Goal: Information Seeking & Learning: Learn about a topic

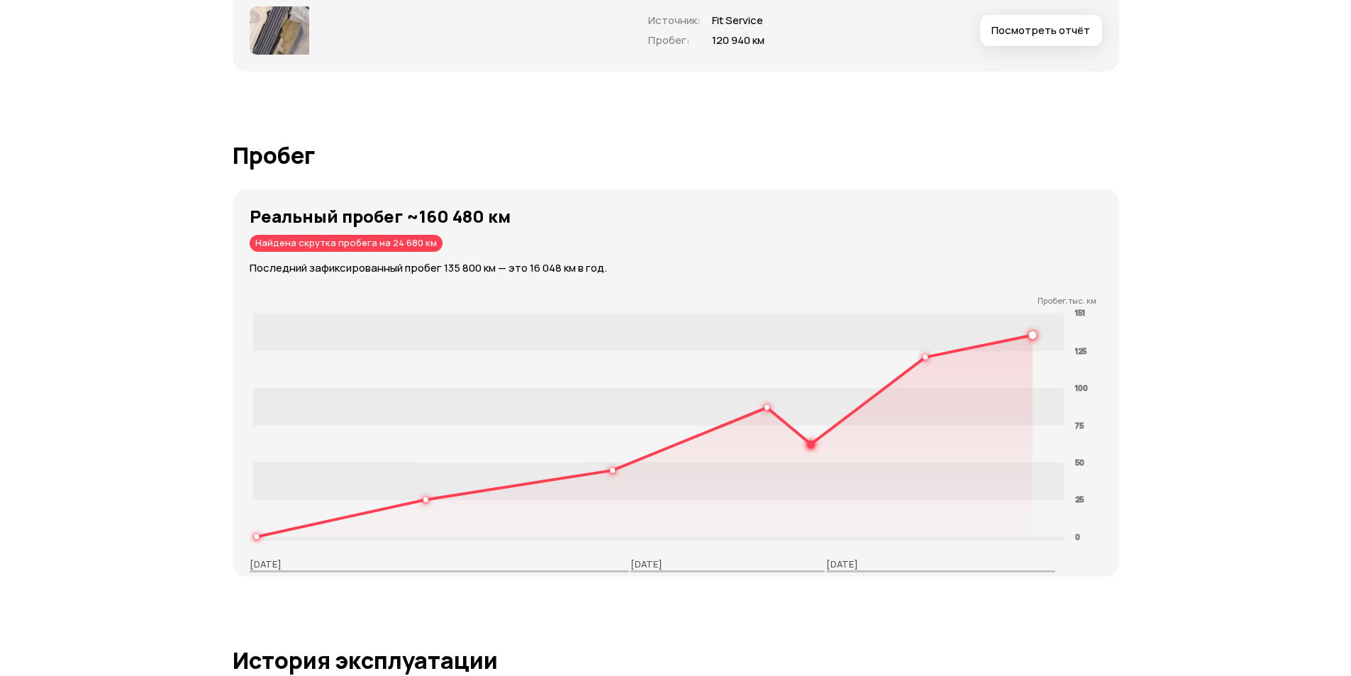
scroll to position [1985, 0]
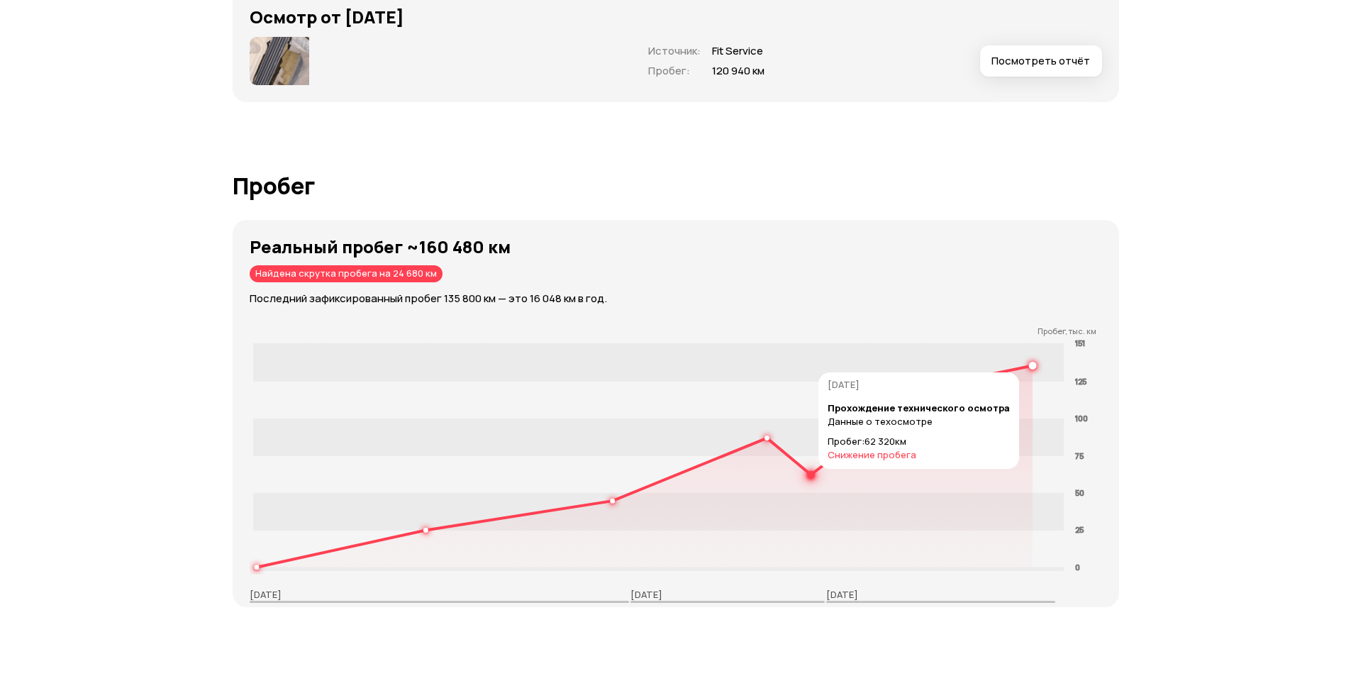
click at [817, 476] on icon at bounding box center [644, 467] width 776 height 202
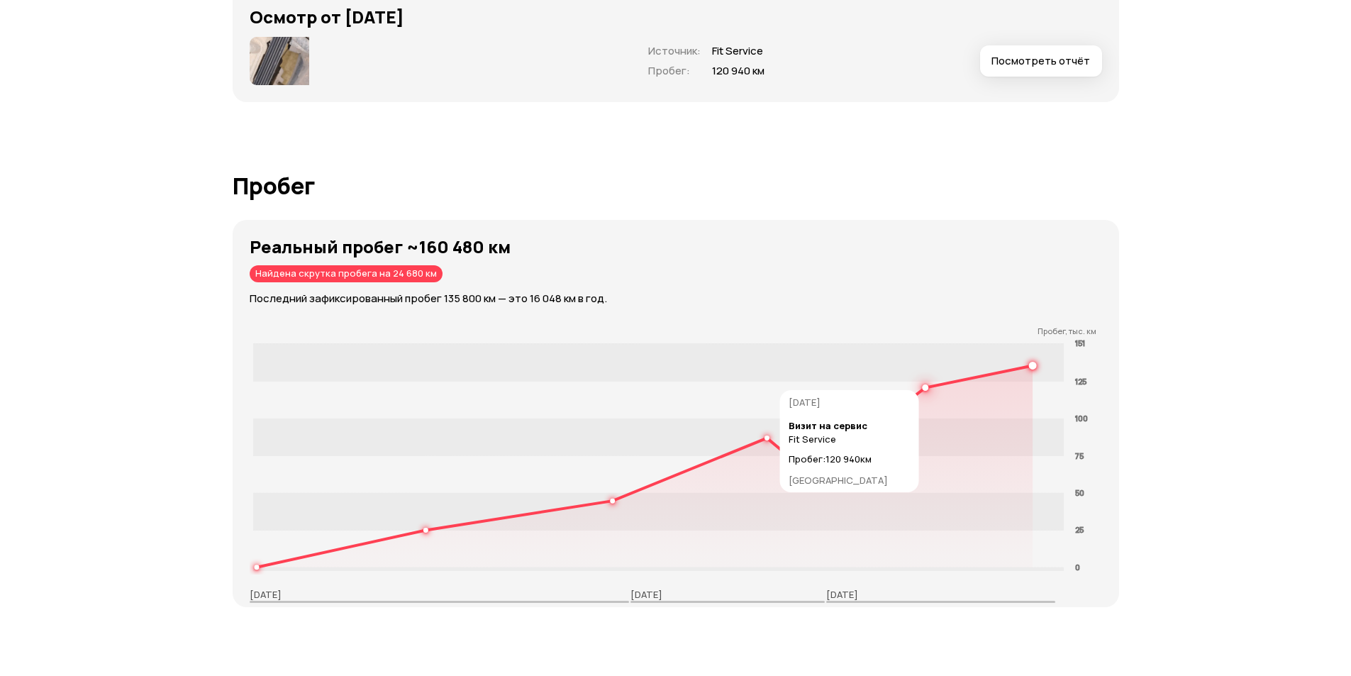
click at [934, 383] on rect at bounding box center [657, 399] width 811 height 37
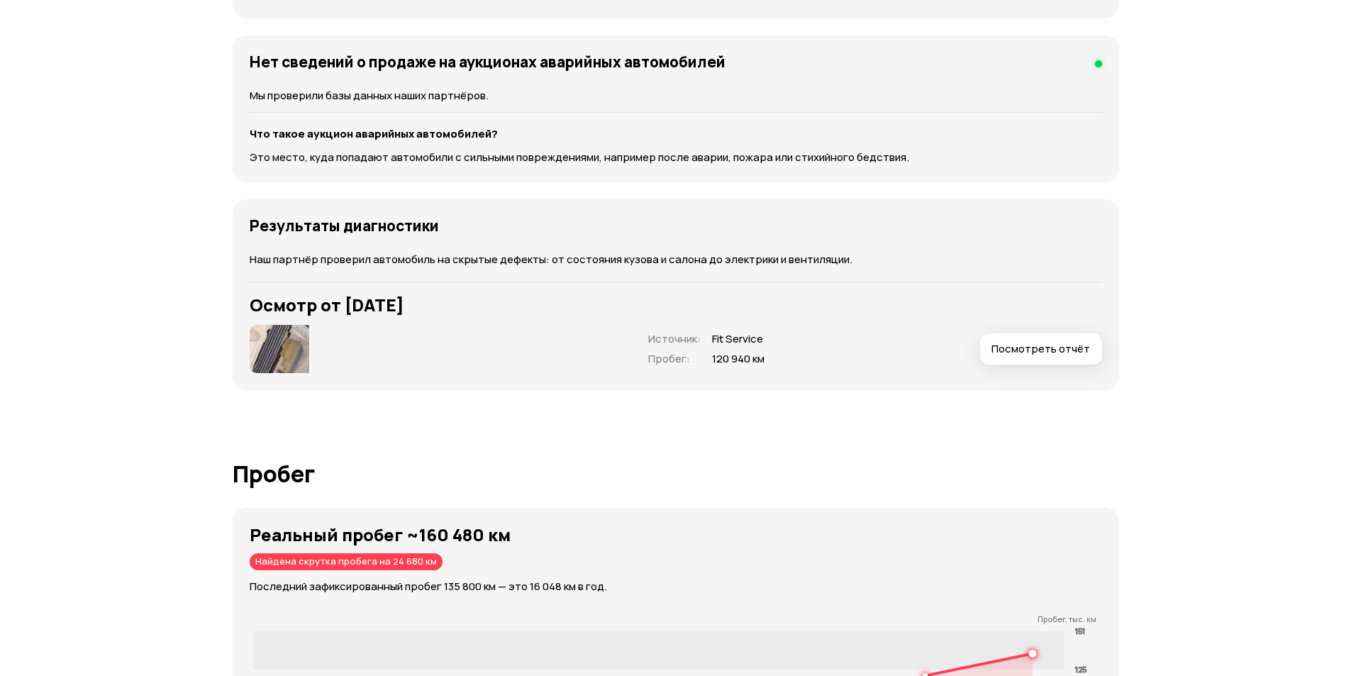
scroll to position [1914, 0]
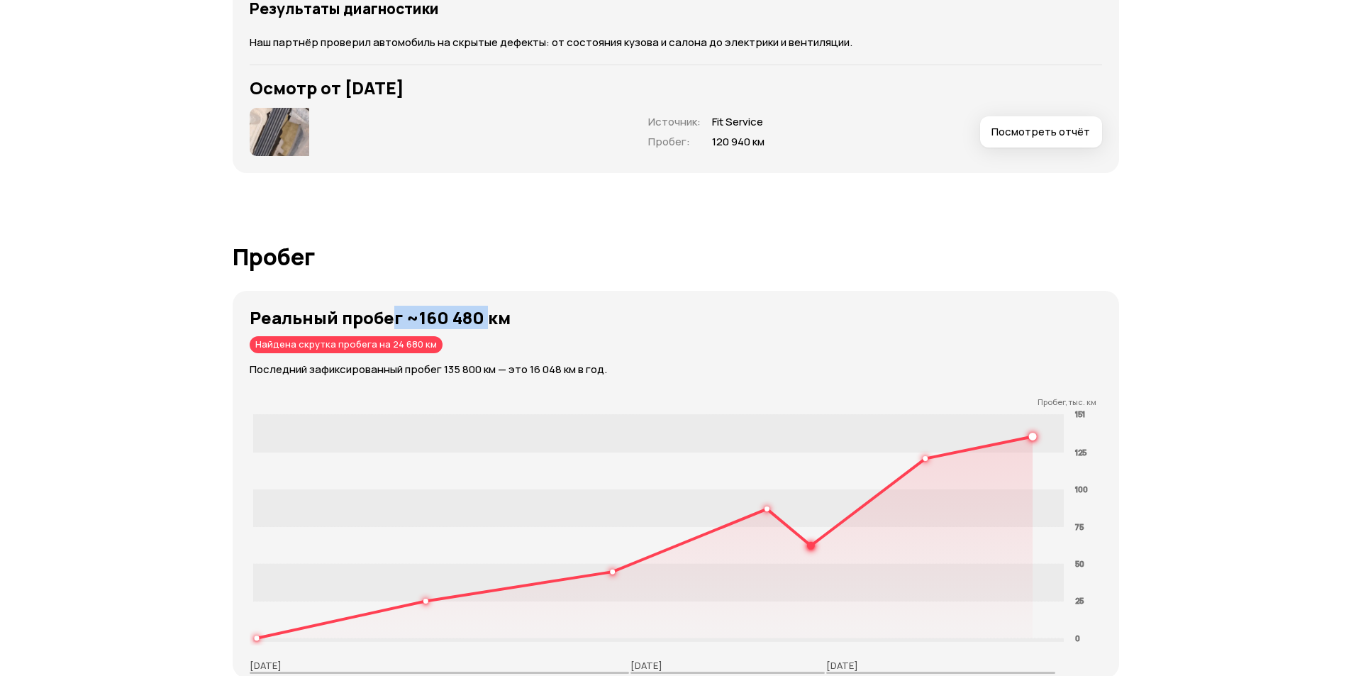
drag, startPoint x: 386, startPoint y: 328, endPoint x: 566, endPoint y: 350, distance: 181.5
click at [502, 332] on div "Реальный пробег ~160 480 км Найдена скрутка пробега на 24 680 км Последний зафи…" at bounding box center [684, 342] width 869 height 69
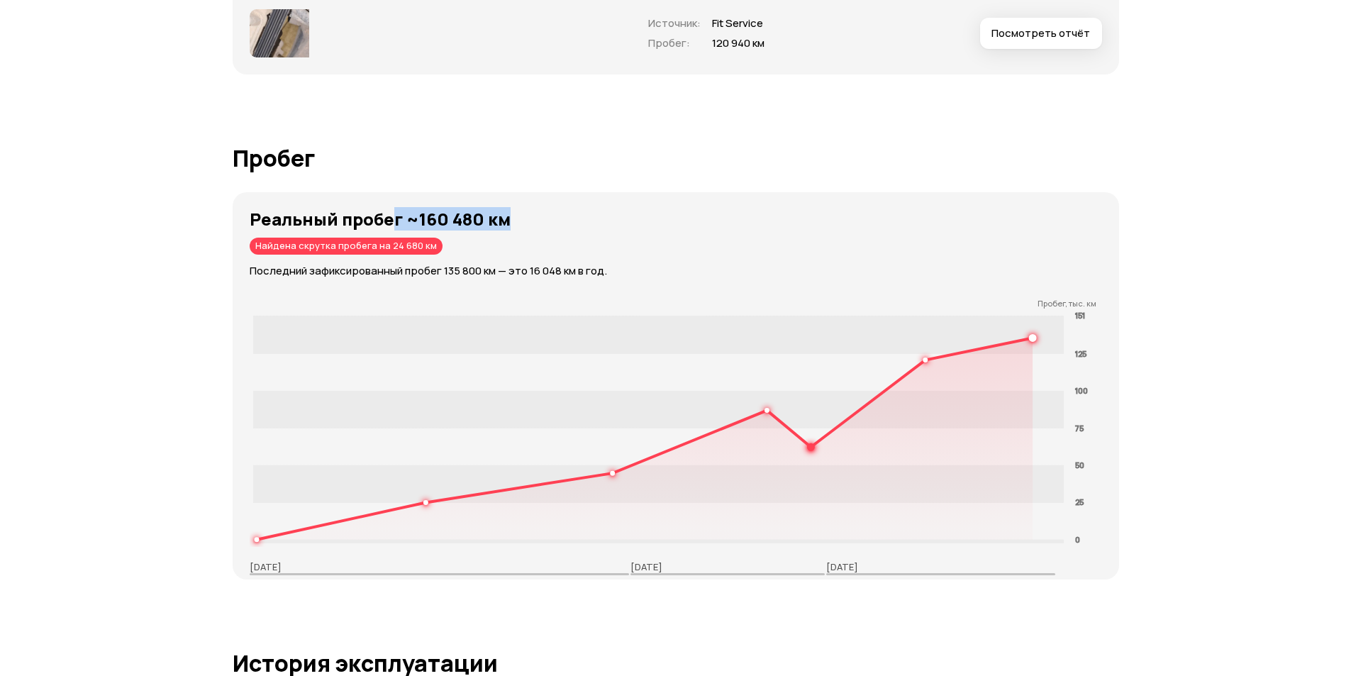
scroll to position [1985, 0]
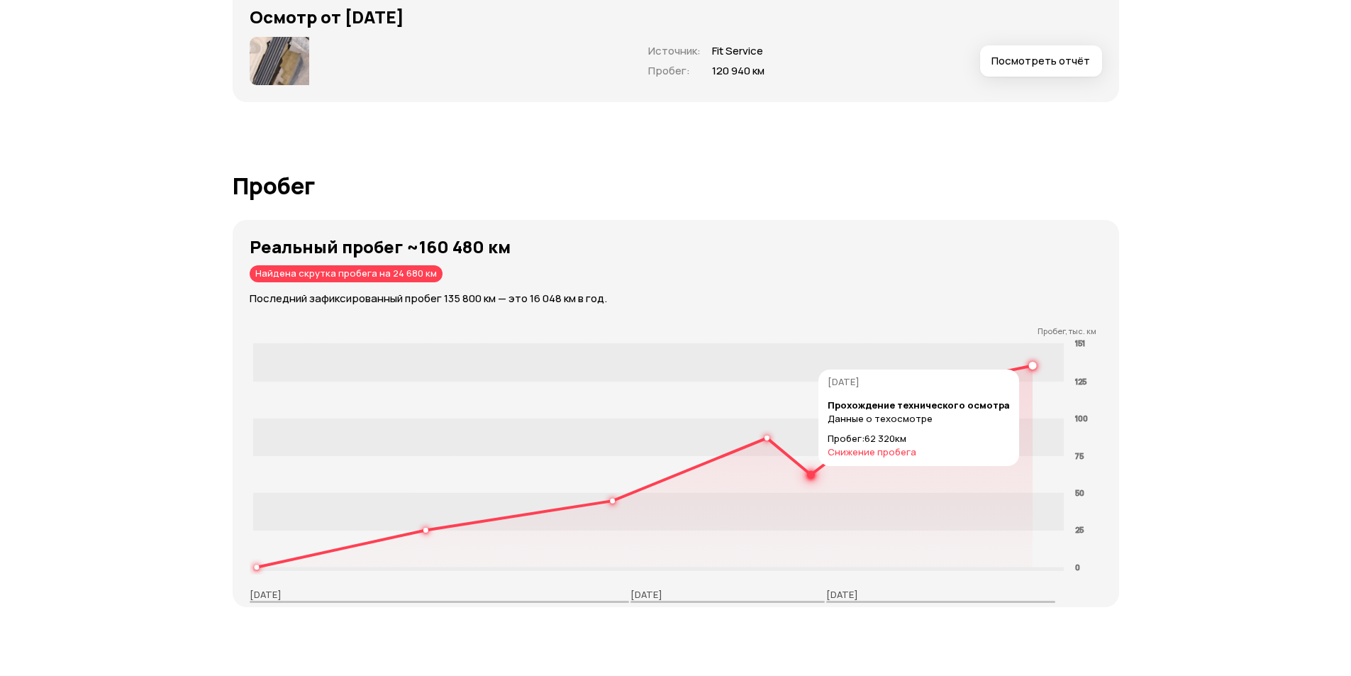
click at [812, 473] on circle at bounding box center [810, 474] width 5 height 5
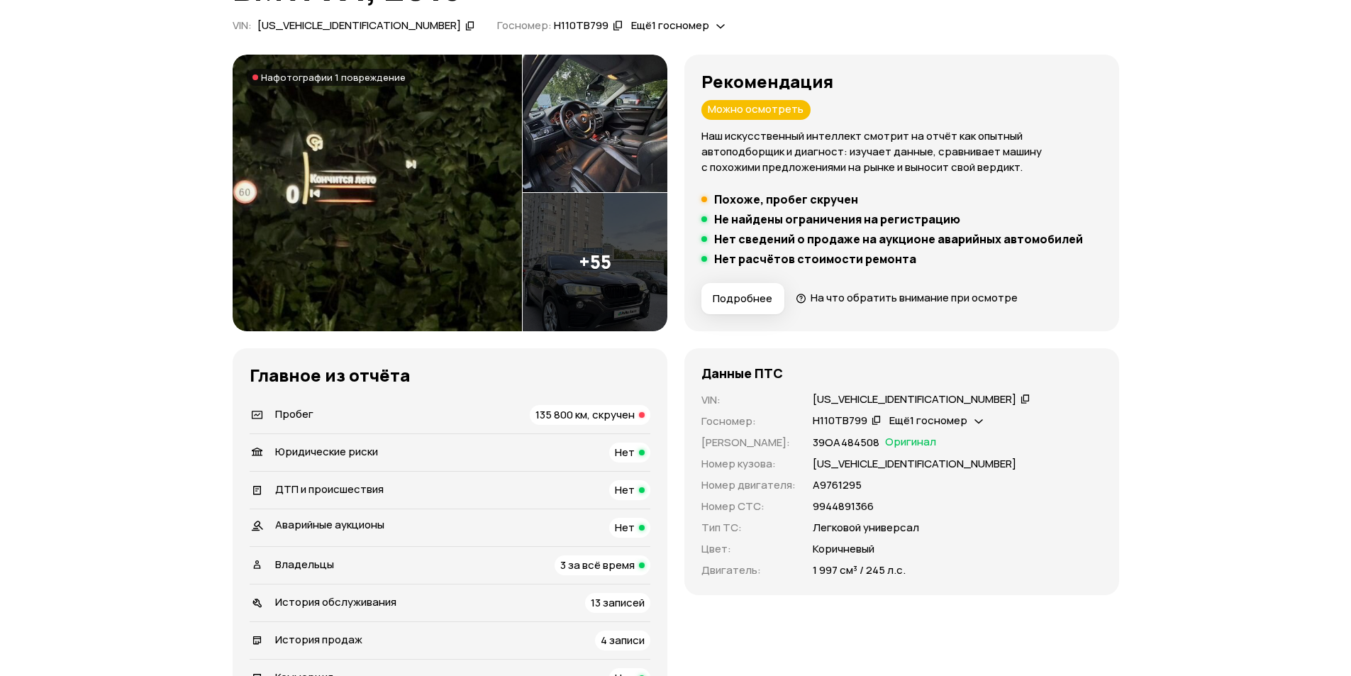
scroll to position [425, 0]
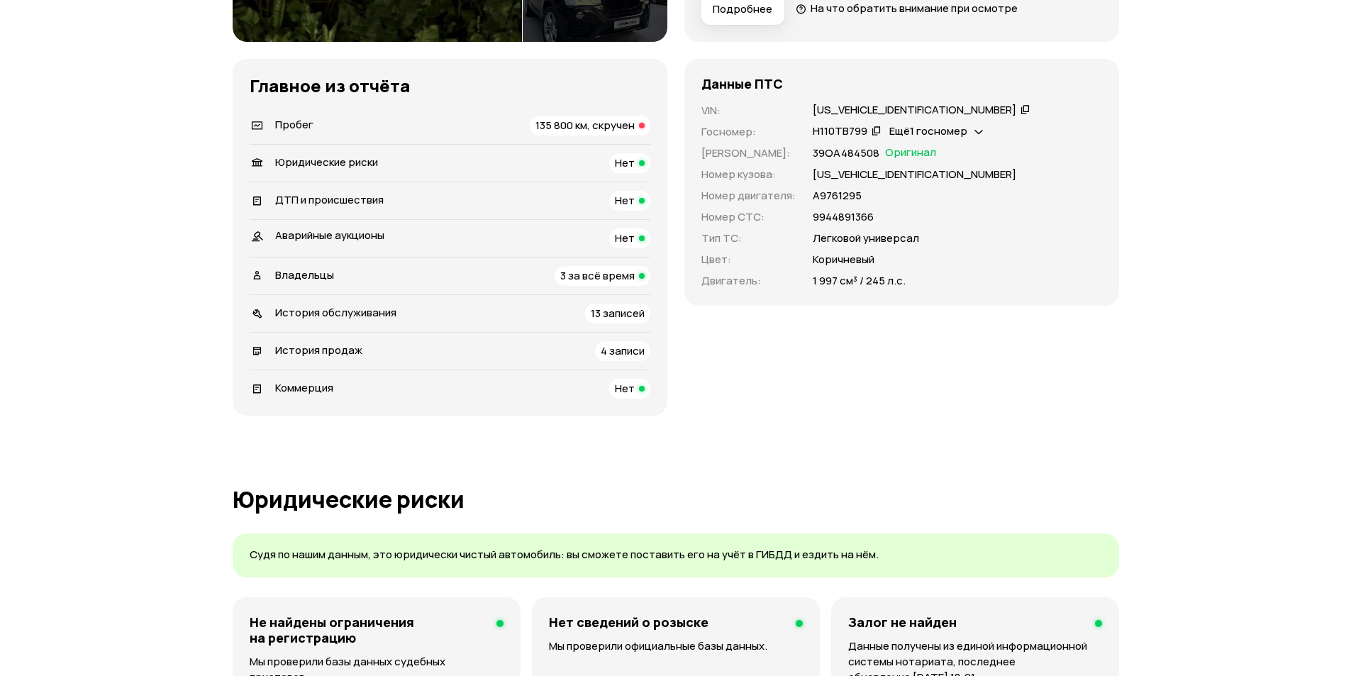
click at [333, 276] on div "Владельцы" at bounding box center [292, 276] width 94 height 16
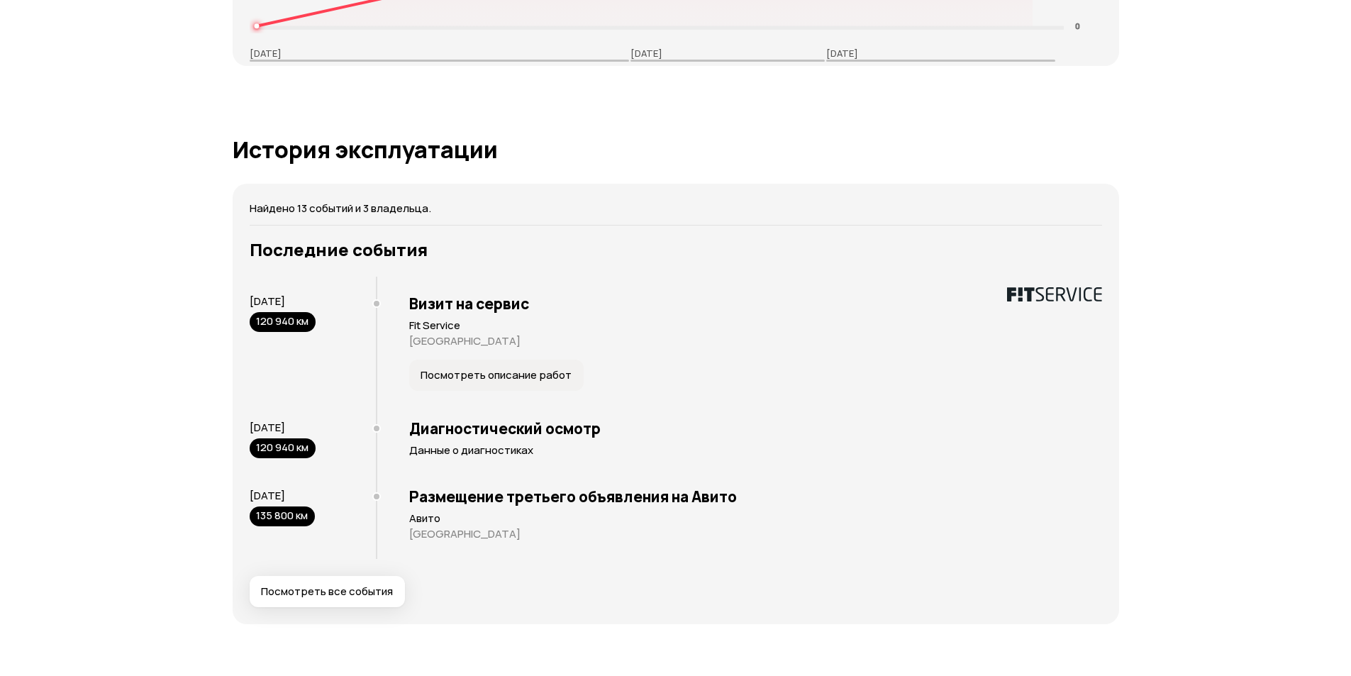
scroll to position [2654, 0]
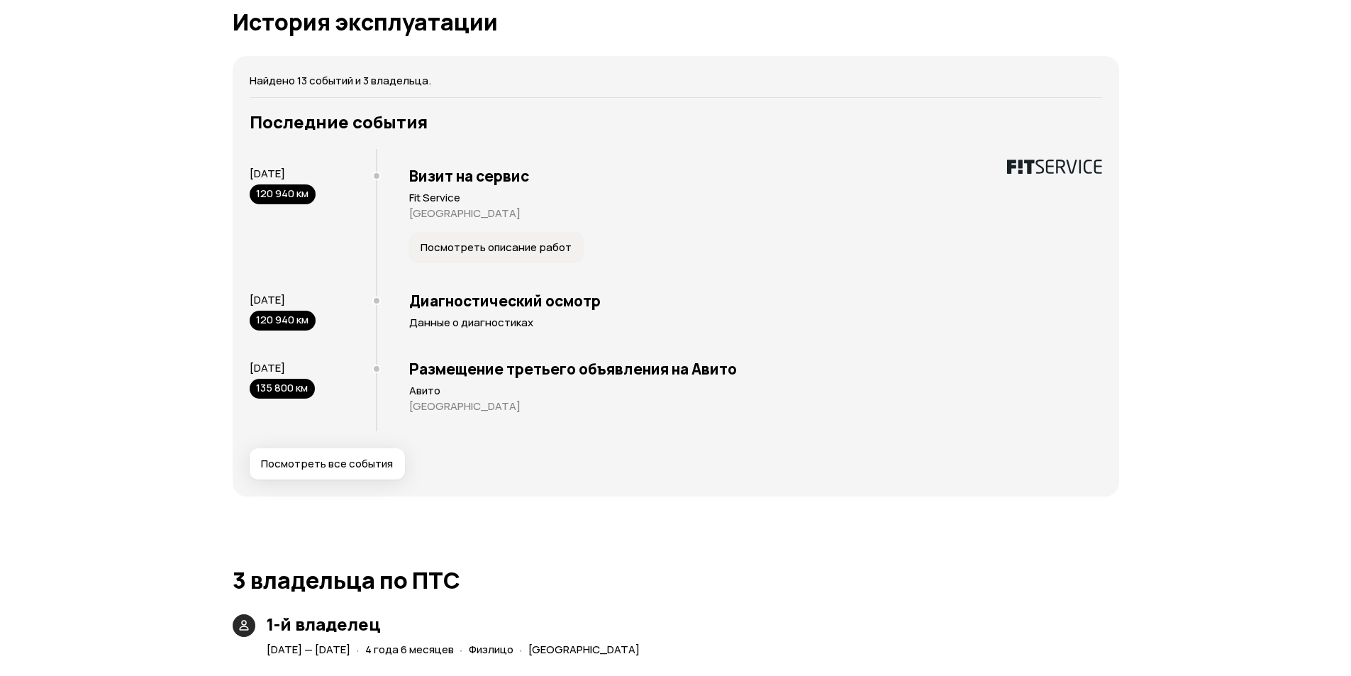
drag, startPoint x: 254, startPoint y: 188, endPoint x: 452, endPoint y: 216, distance: 200.4
click at [453, 213] on div "[DATE] 120 940 км Визит на сервис Fit Service [GEOGRAPHIC_DATA] Посмотреть опис…" at bounding box center [676, 215] width 852 height 132
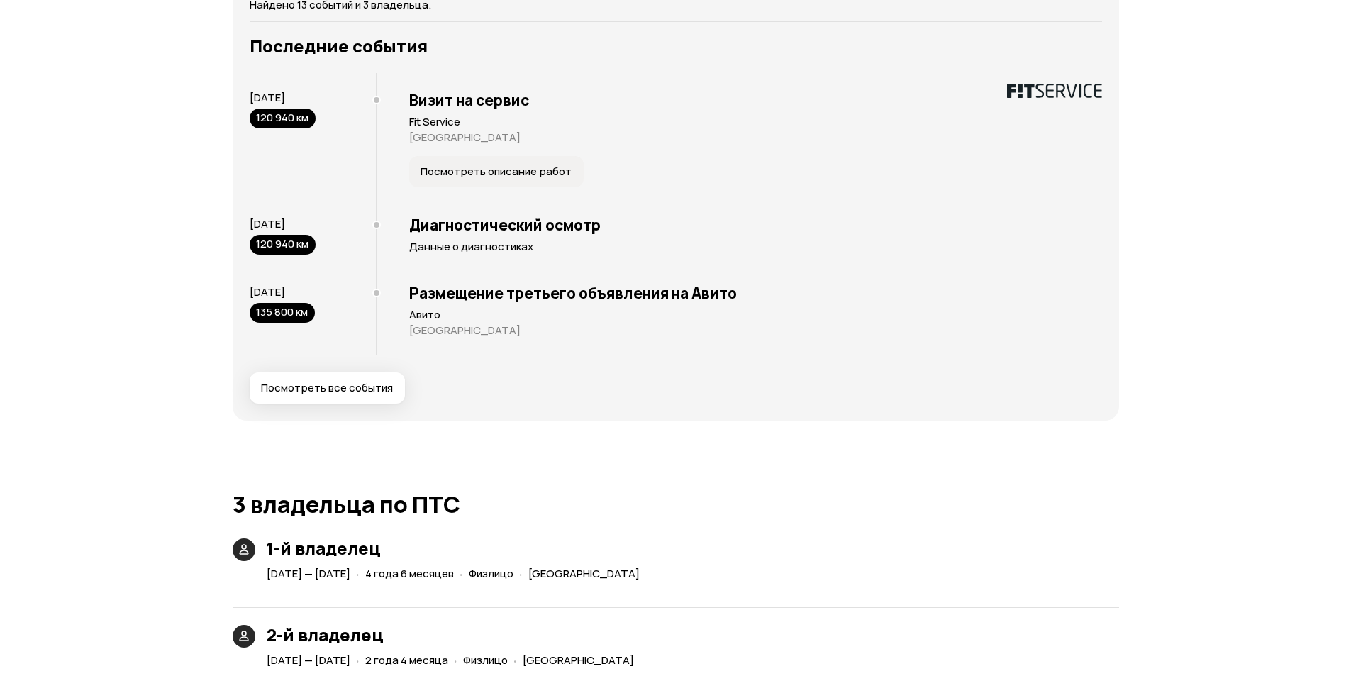
scroll to position [3079, 0]
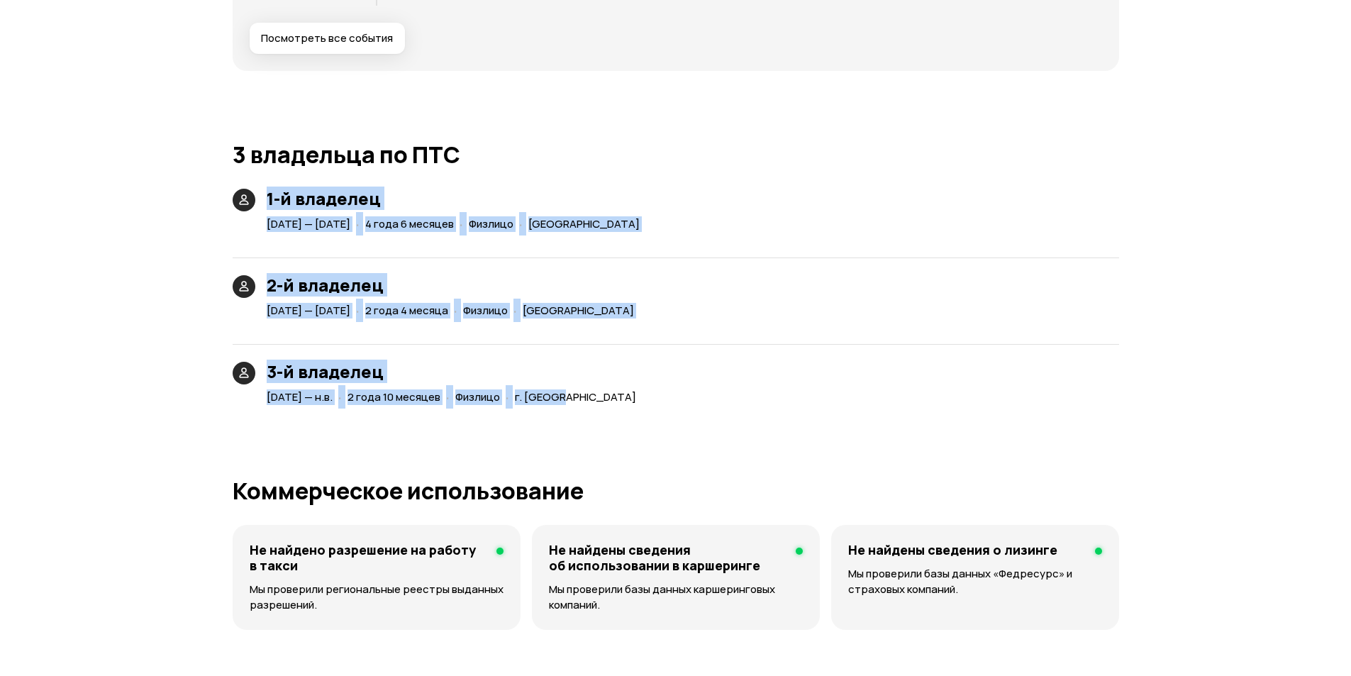
drag, startPoint x: 781, startPoint y: 418, endPoint x: 235, endPoint y: 241, distance: 573.7
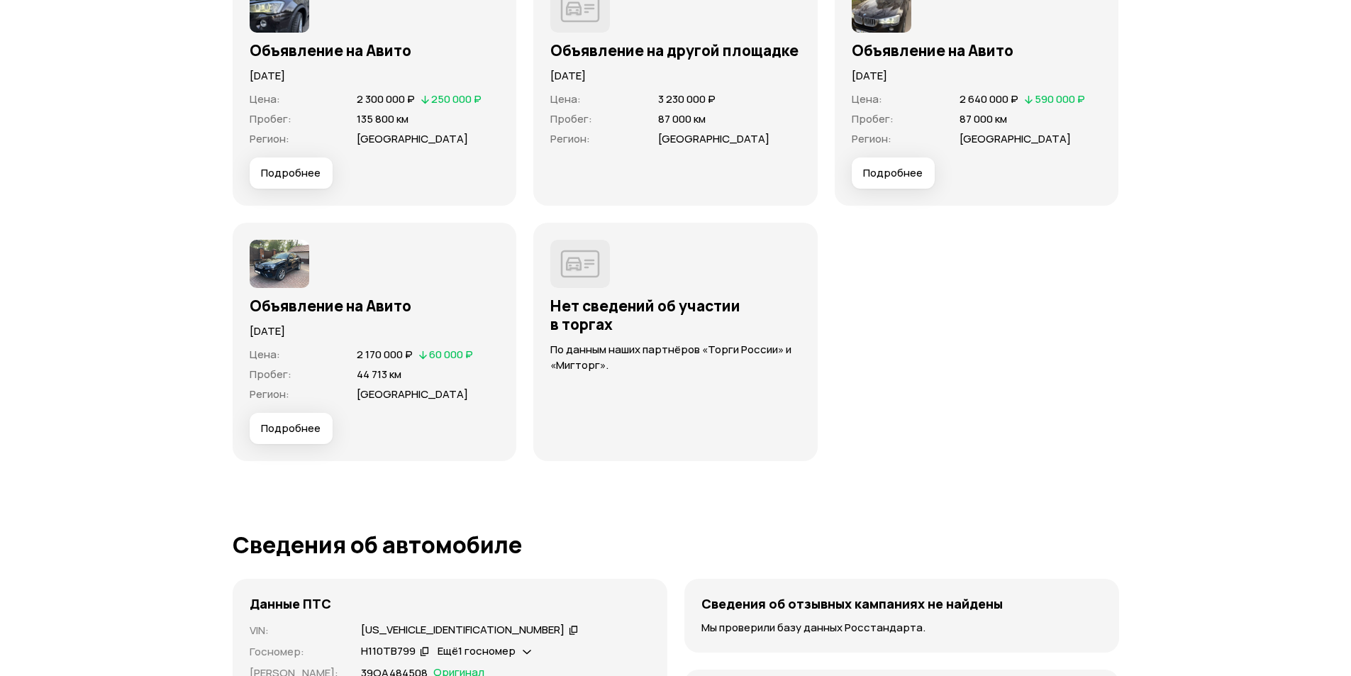
scroll to position [4213, 0]
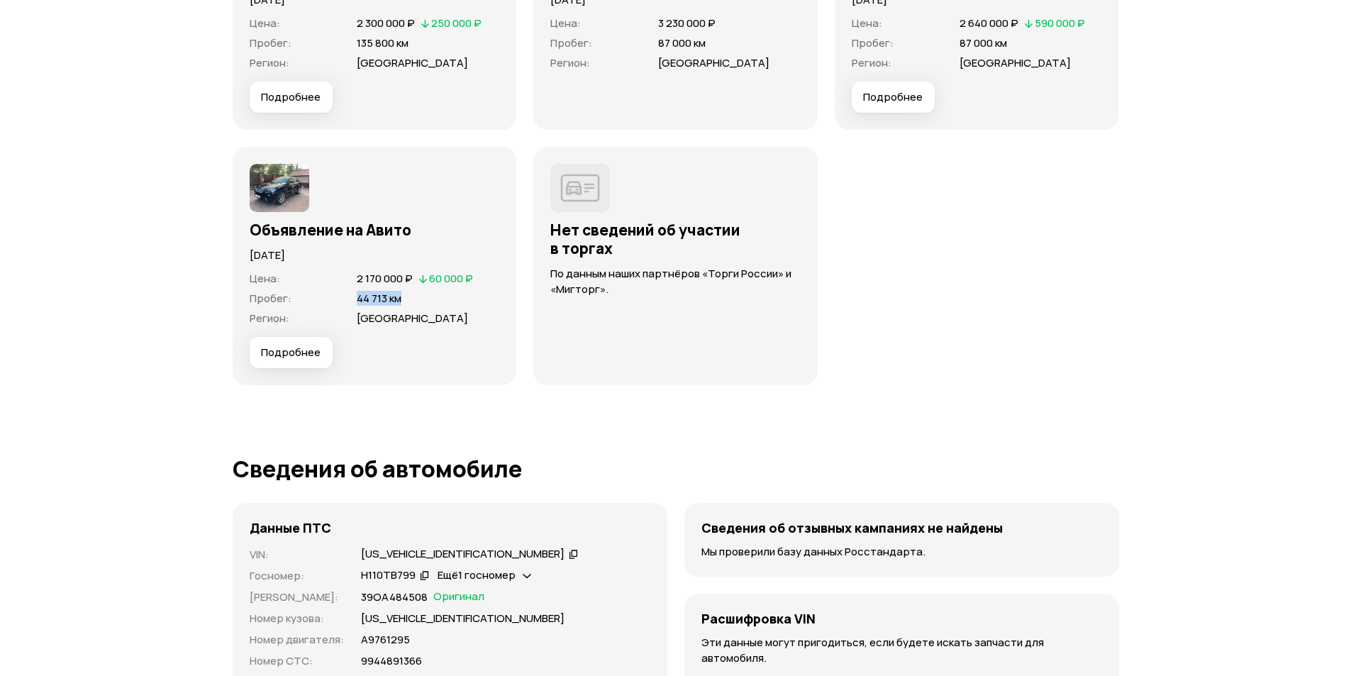
drag, startPoint x: 399, startPoint y: 301, endPoint x: 358, endPoint y: 300, distance: 41.1
click at [358, 300] on span "44 713 км" at bounding box center [379, 298] width 45 height 15
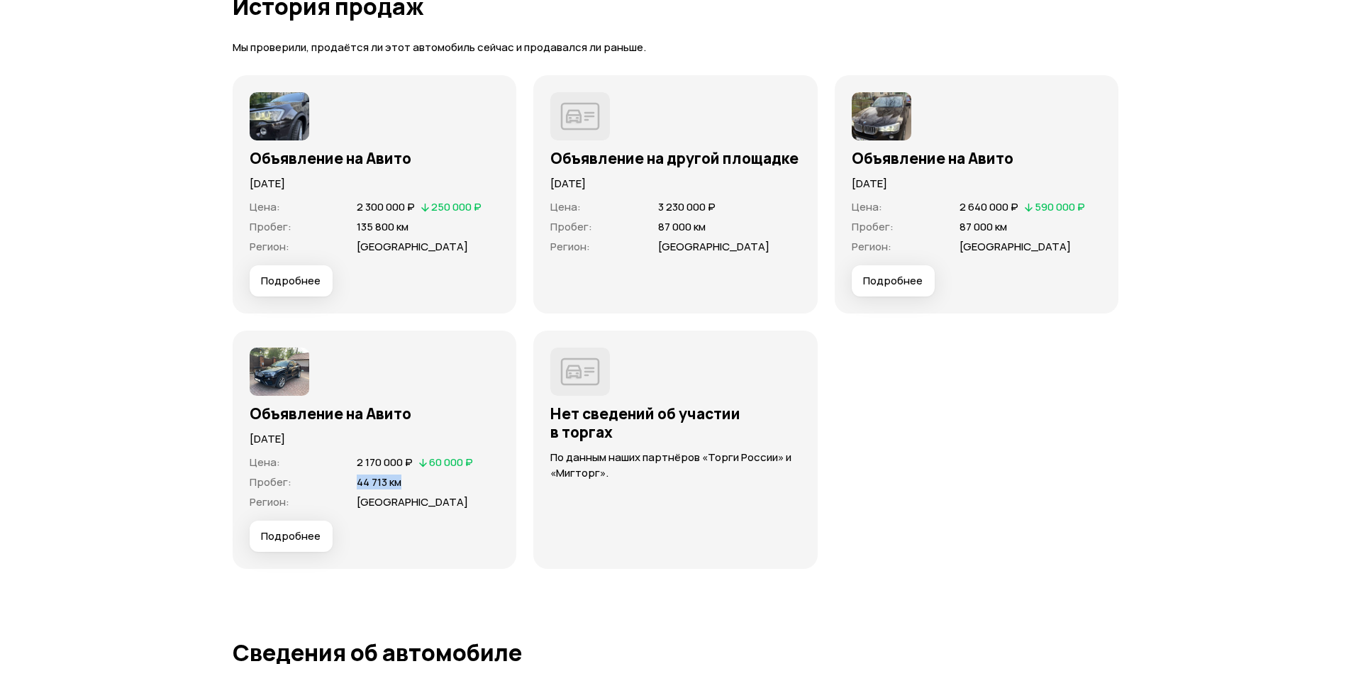
scroll to position [4071, 0]
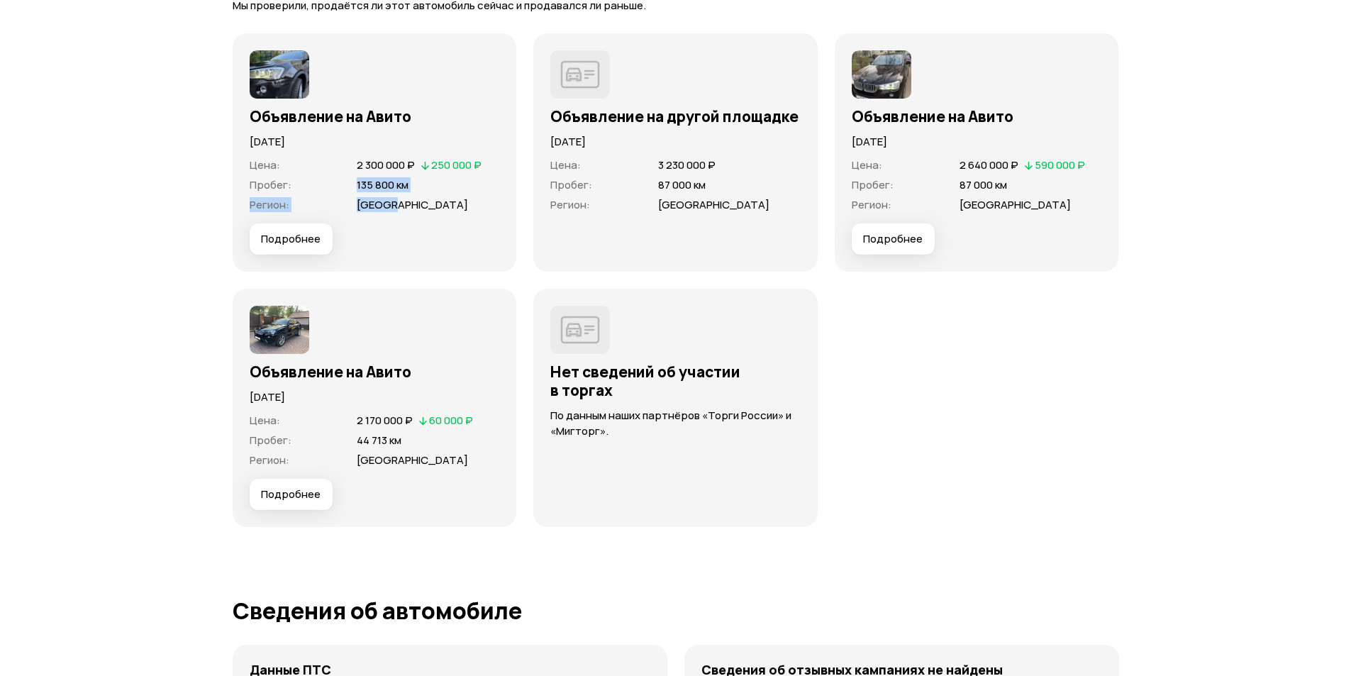
drag, startPoint x: 353, startPoint y: 184, endPoint x: 427, endPoint y: 198, distance: 75.1
click at [427, 198] on dl "Цена : 2 300 000 ₽   250 000 ₽ Пробег : 135 800 км Регион : [GEOGRAPHIC_DATA]" at bounding box center [375, 185] width 250 height 54
drag, startPoint x: 462, startPoint y: 437, endPoint x: 413, endPoint y: 443, distance: 50.0
click at [451, 442] on span "44 713 км" at bounding box center [428, 440] width 142 height 14
drag, startPoint x: 407, startPoint y: 441, endPoint x: 349, endPoint y: 441, distance: 58.1
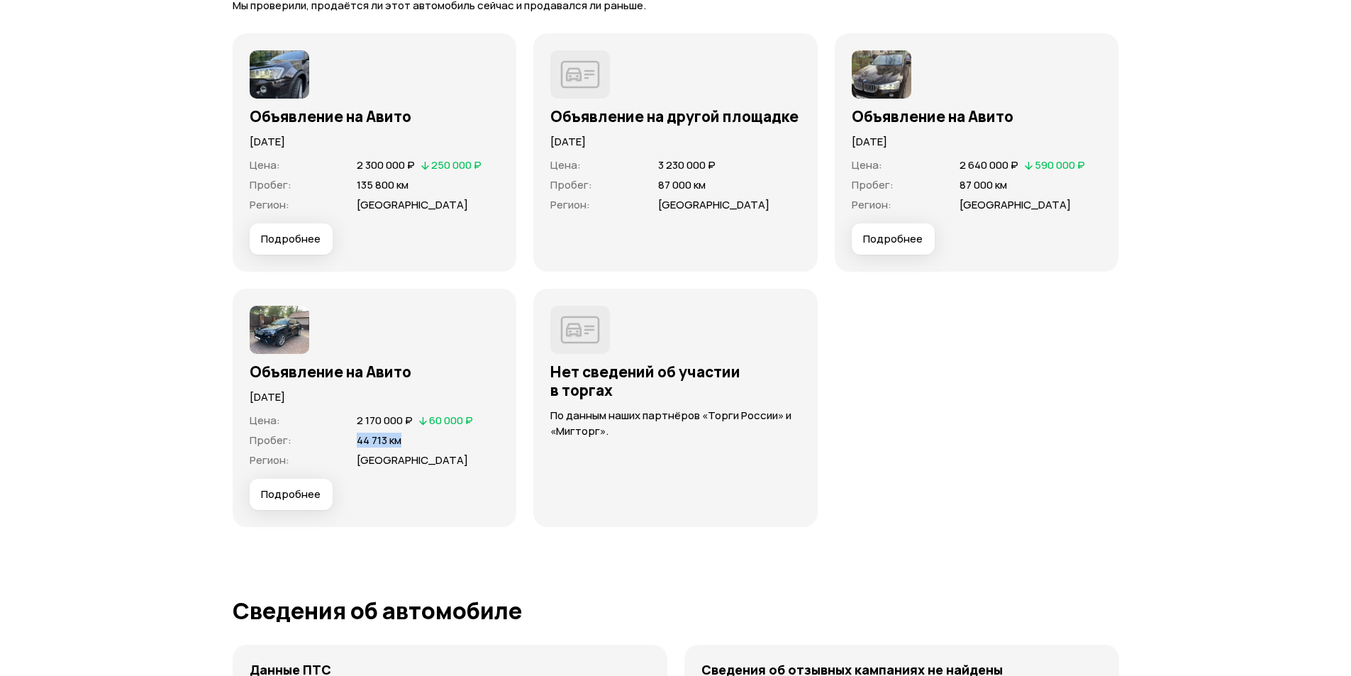
click at [349, 441] on div "Пробег : 44 713 км" at bounding box center [375, 440] width 250 height 14
drag, startPoint x: 1021, startPoint y: 186, endPoint x: 928, endPoint y: 181, distance: 93.0
click at [928, 181] on div "Пробег : 87 000 км" at bounding box center [976, 185] width 250 height 14
drag, startPoint x: 435, startPoint y: 189, endPoint x: 322, endPoint y: 185, distance: 113.5
click at [319, 179] on div "Пробег : 135 800 км" at bounding box center [375, 185] width 250 height 14
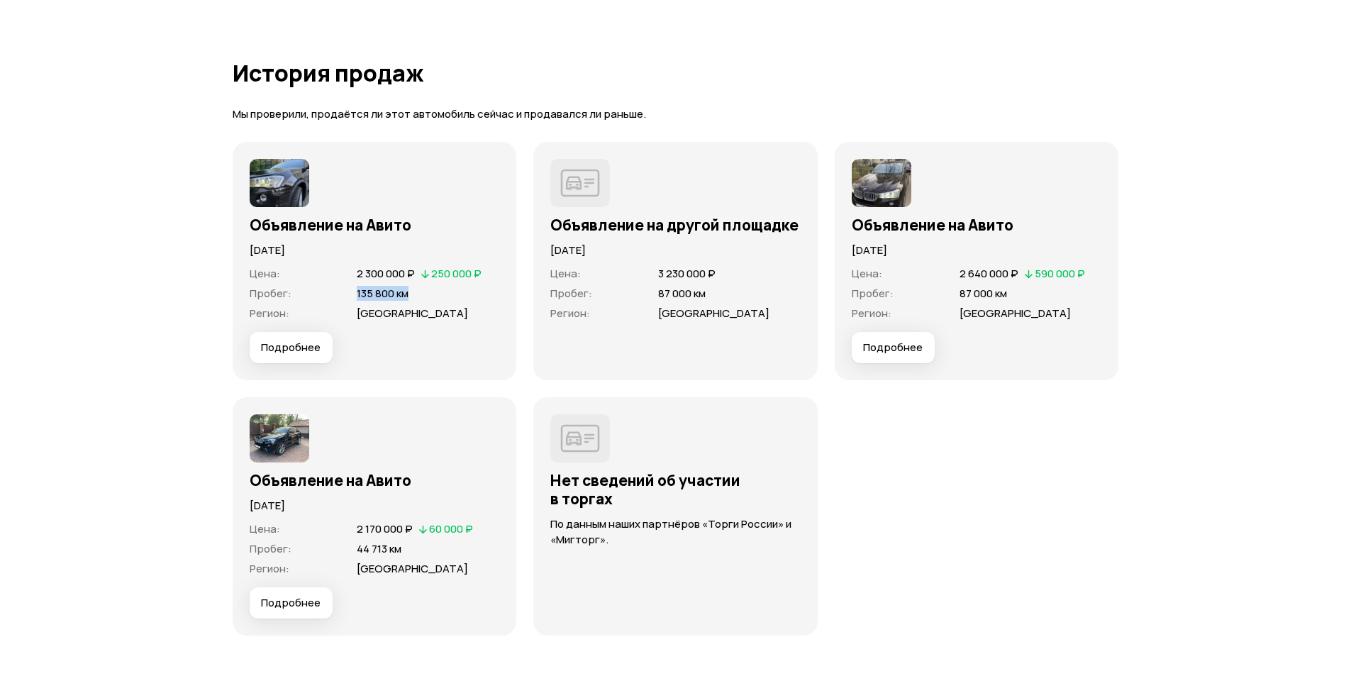
scroll to position [4001, 0]
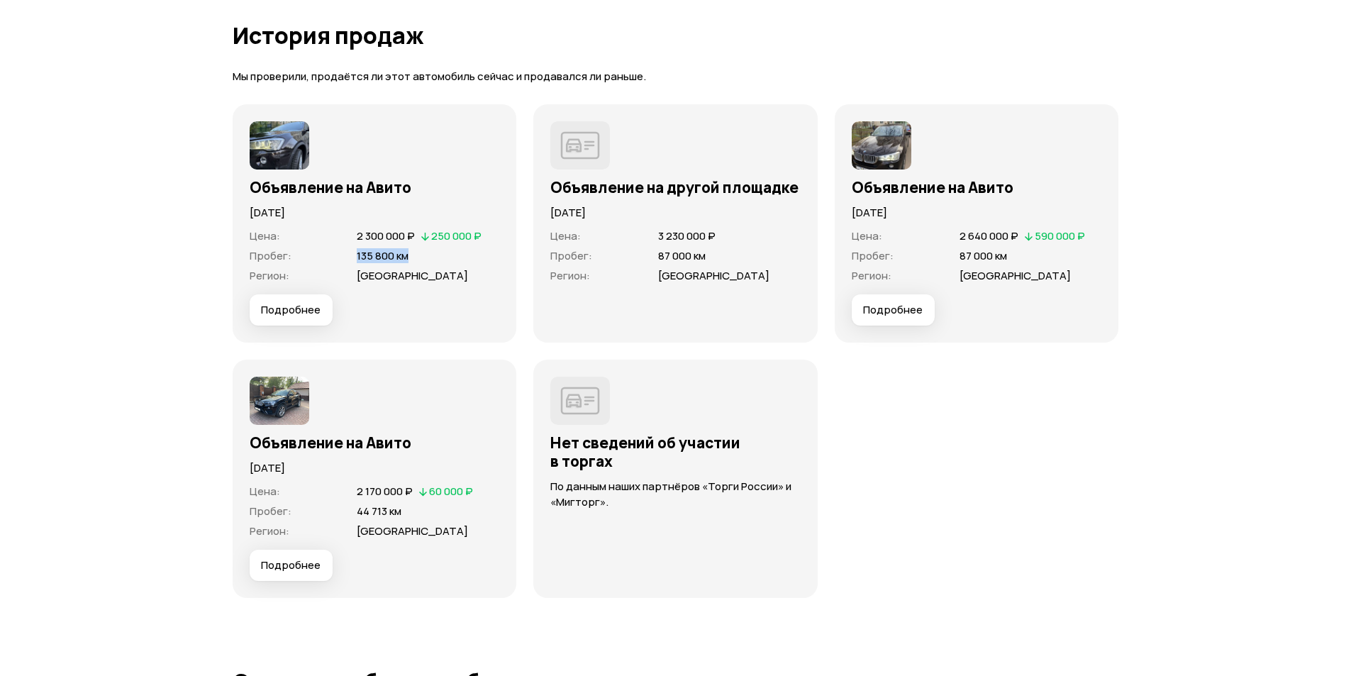
click at [298, 303] on span "Подробнее" at bounding box center [291, 310] width 60 height 14
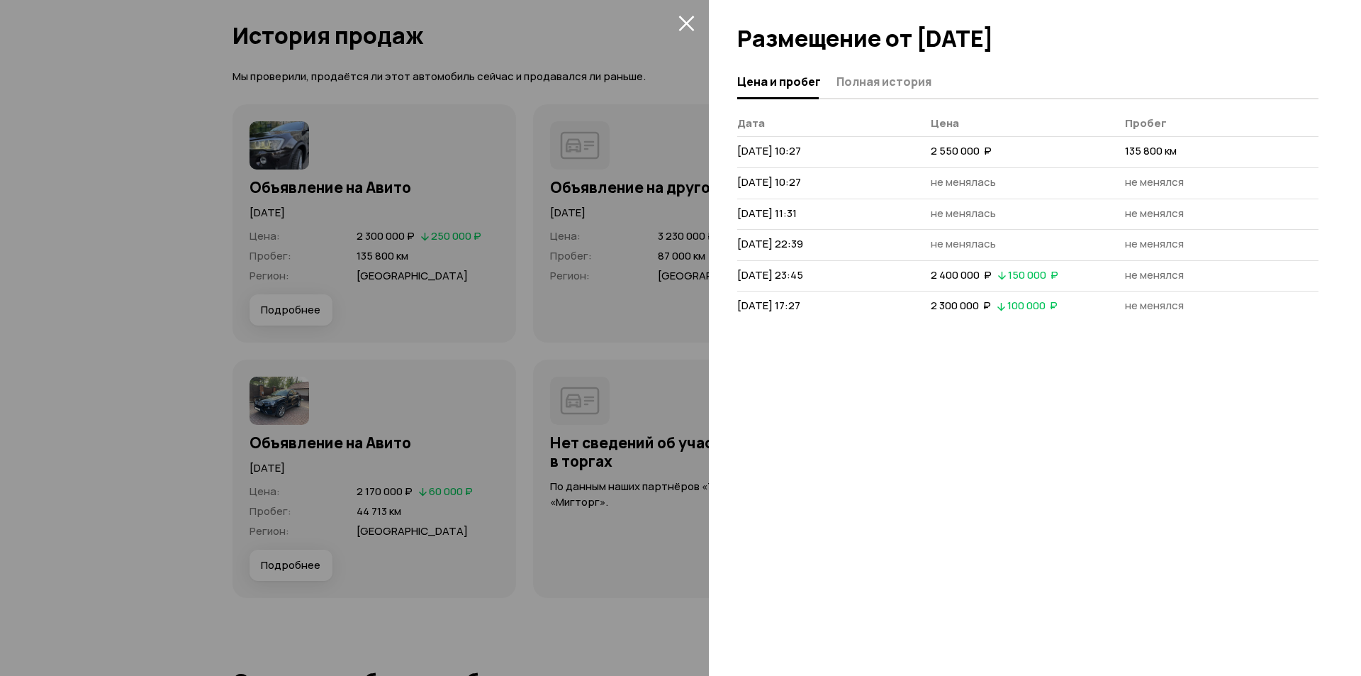
click at [416, 208] on div at bounding box center [680, 338] width 1361 height 676
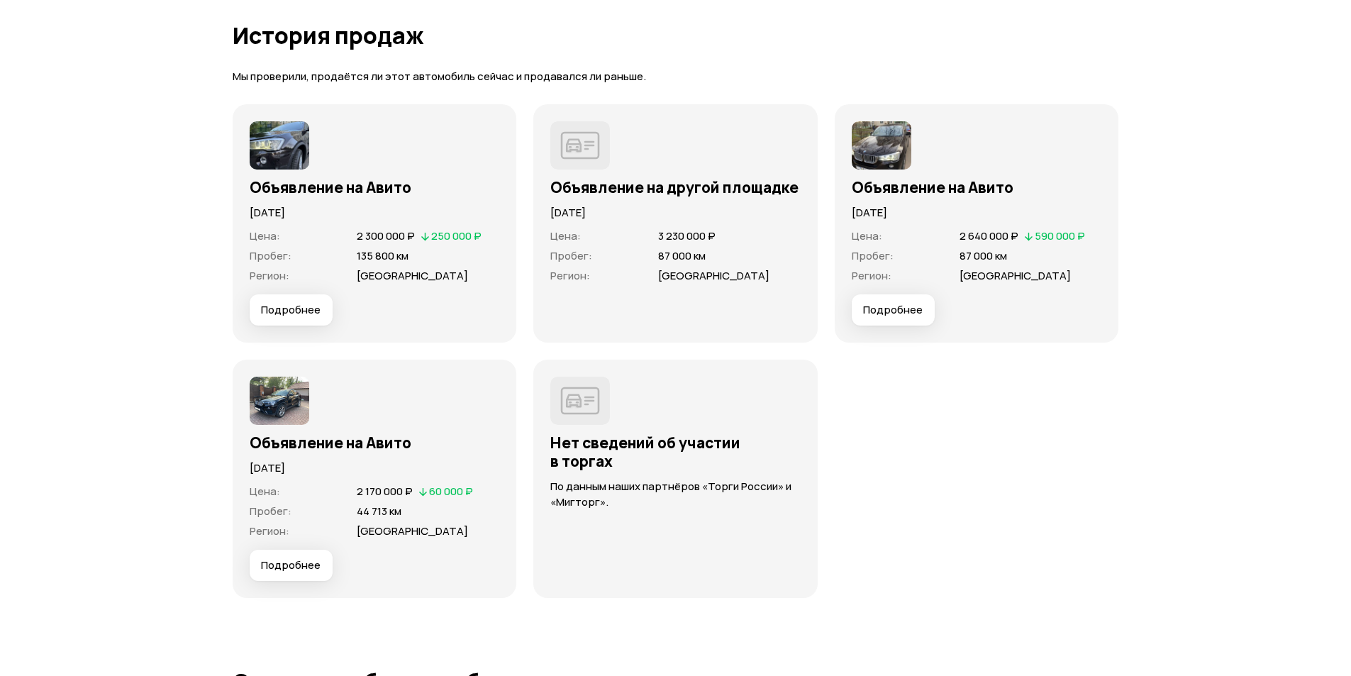
click at [327, 177] on div "Объявление на Авито" at bounding box center [375, 182] width 250 height 27
drag, startPoint x: 331, startPoint y: 199, endPoint x: 345, endPoint y: 196, distance: 13.8
click at [332, 199] on div "[DATE]" at bounding box center [375, 208] width 250 height 24
drag, startPoint x: 495, startPoint y: 155, endPoint x: 666, endPoint y: 163, distance: 171.8
click at [501, 155] on div "Объявление на Авито [DATE] Цена : 2 300 000 ₽   250 000 ₽ Пробег : 135 800 км Р…" at bounding box center [375, 223] width 284 height 238
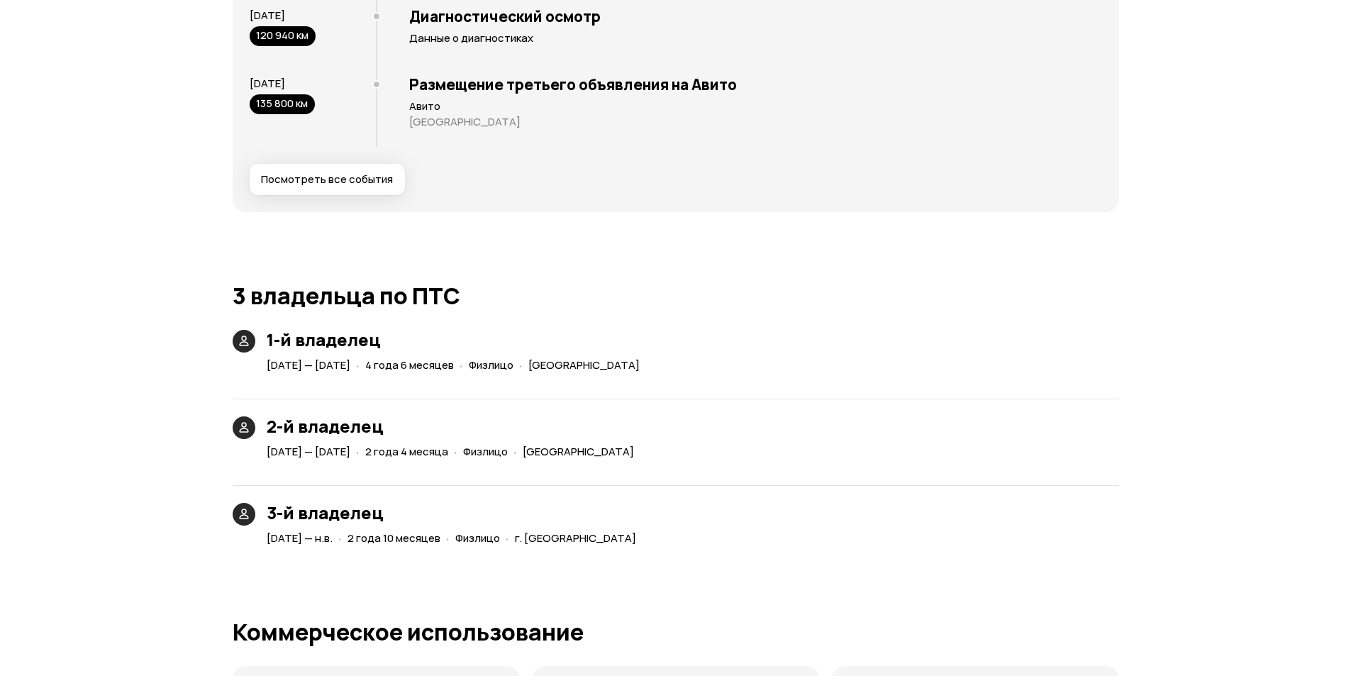
scroll to position [2937, 0]
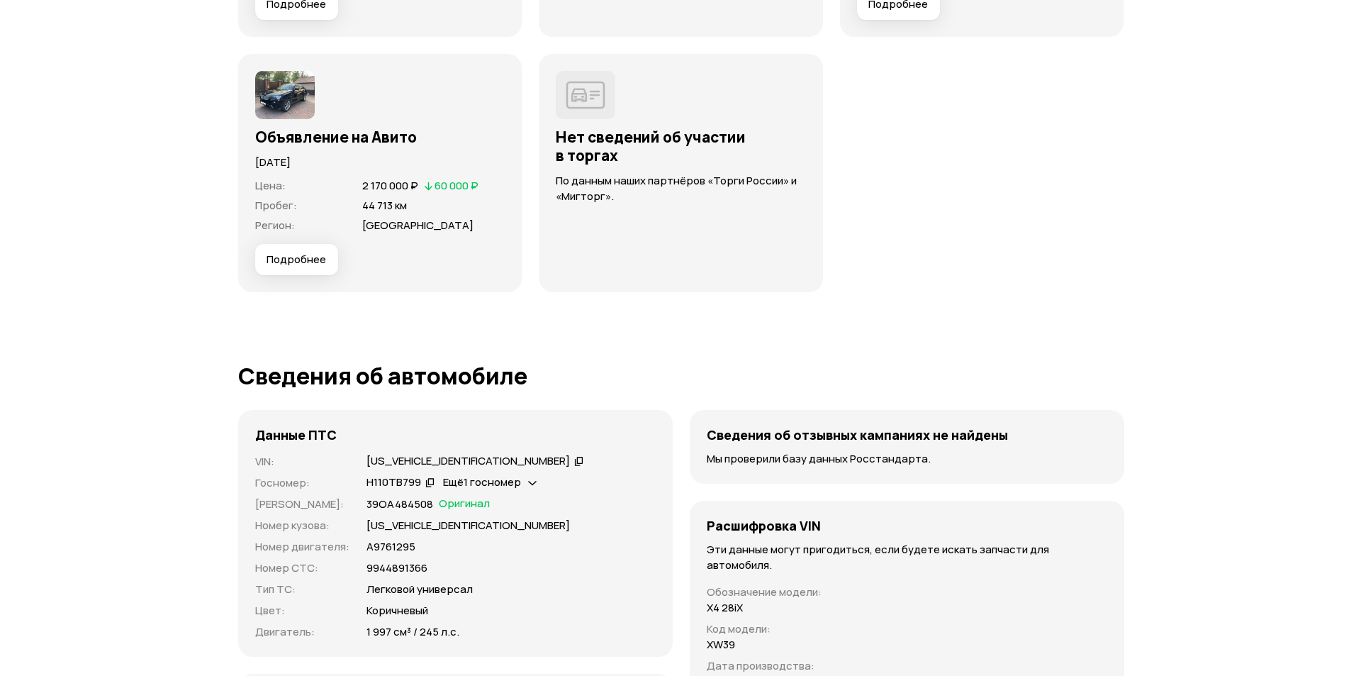
scroll to position [4041, 0]
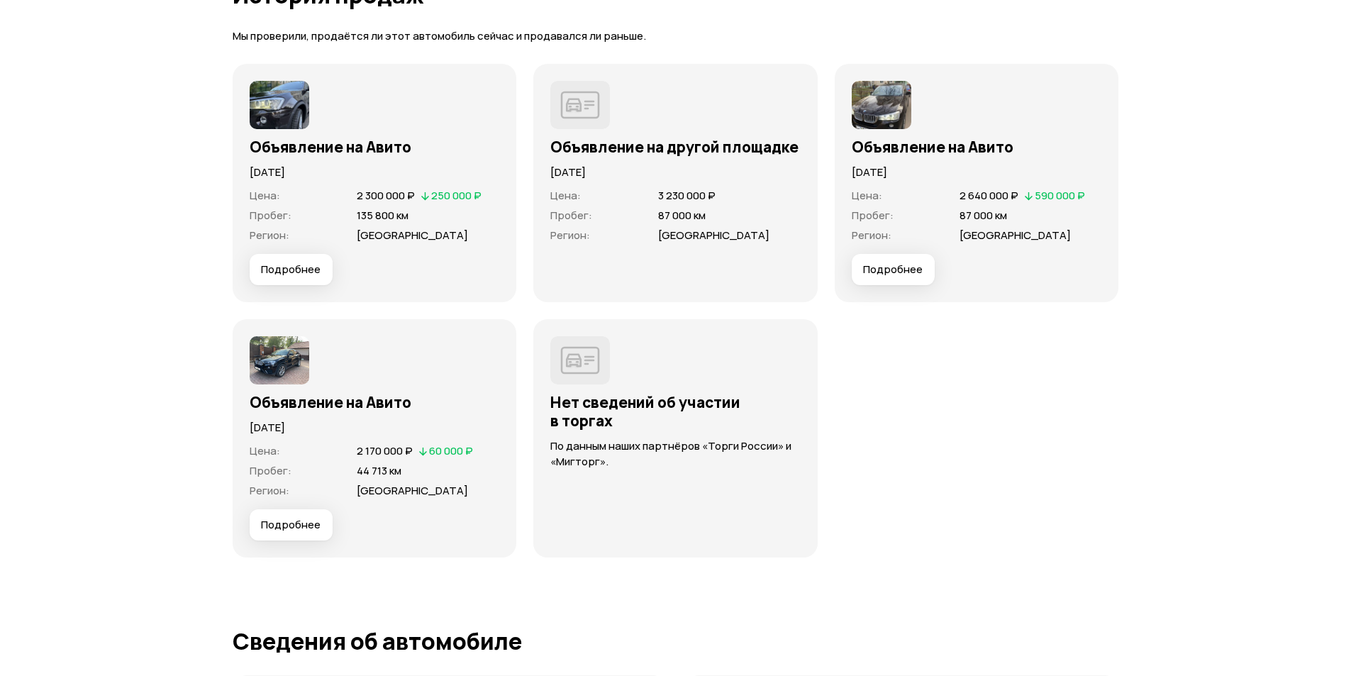
click at [297, 284] on button "Подробнее" at bounding box center [291, 269] width 83 height 31
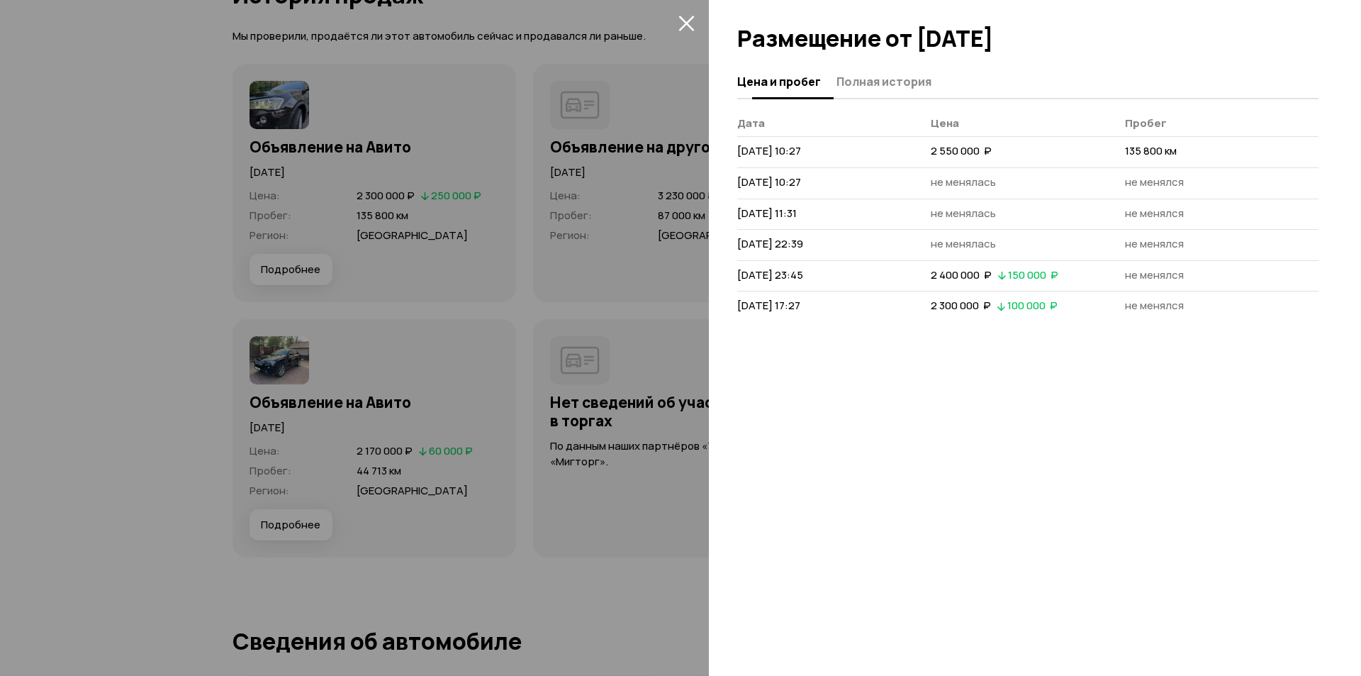
click at [863, 85] on span "Полная история" at bounding box center [884, 81] width 95 height 14
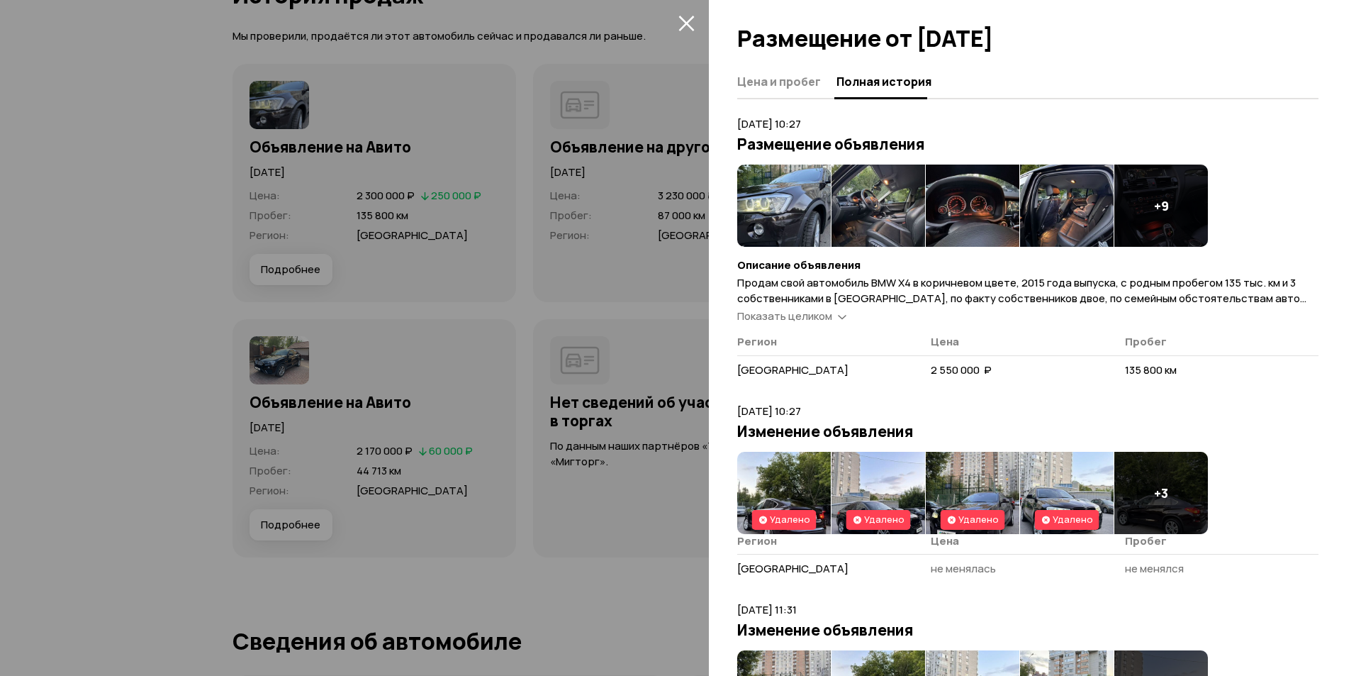
click at [795, 318] on span "Показать целиком" at bounding box center [784, 315] width 95 height 15
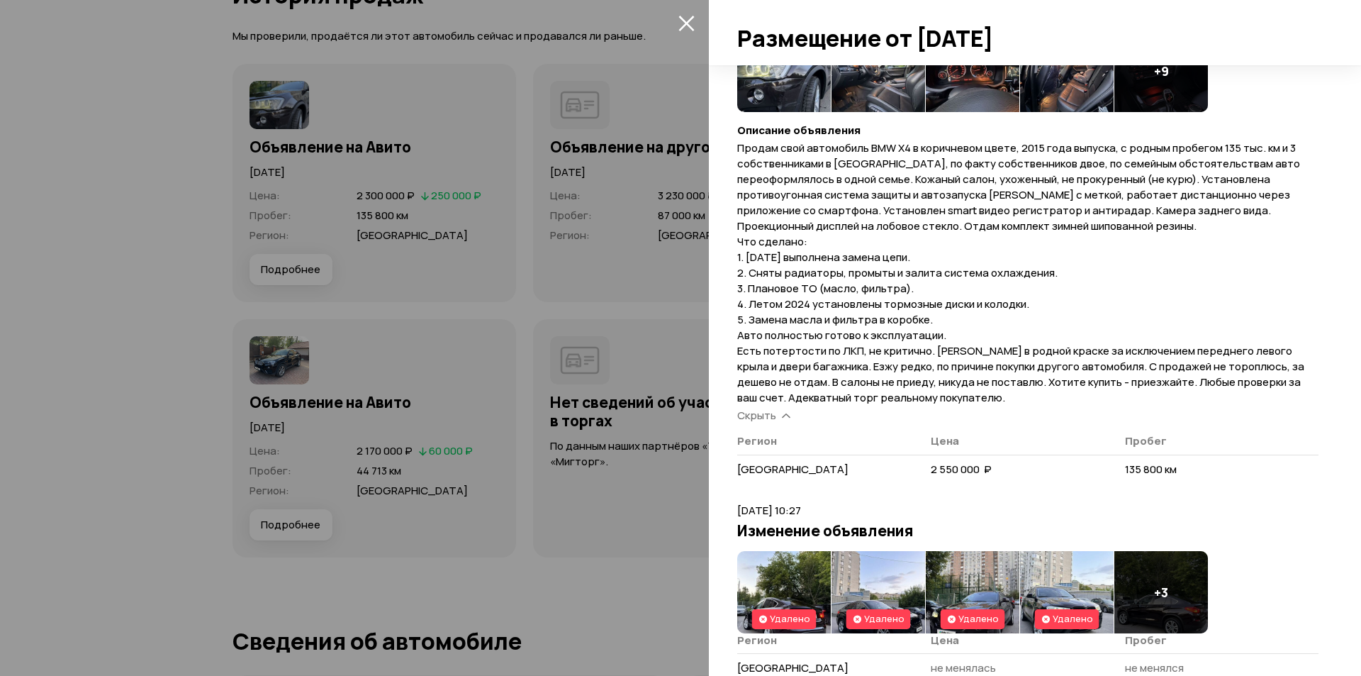
scroll to position [142, 0]
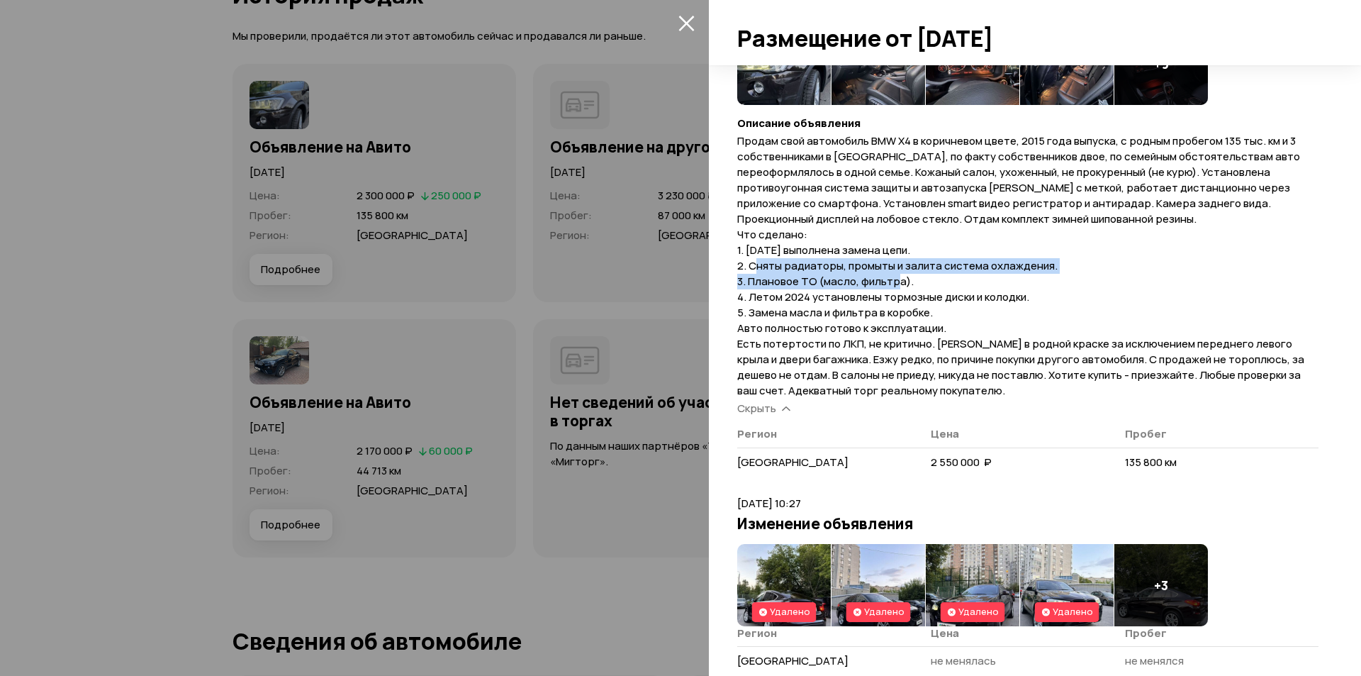
drag, startPoint x: 755, startPoint y: 269, endPoint x: 901, endPoint y: 291, distance: 147.6
click at [900, 281] on span "Продам свой автомобиль BMW X4 в коричневом цвете, 2015 года выпуска, с родным п…" at bounding box center [1020, 265] width 567 height 264
drag, startPoint x: 761, startPoint y: 300, endPoint x: 848, endPoint y: 303, distance: 86.6
click at [844, 303] on span "Продам свой автомобиль BMW X4 в коричневом цвете, 2015 года выпуска, с родным п…" at bounding box center [1020, 265] width 567 height 264
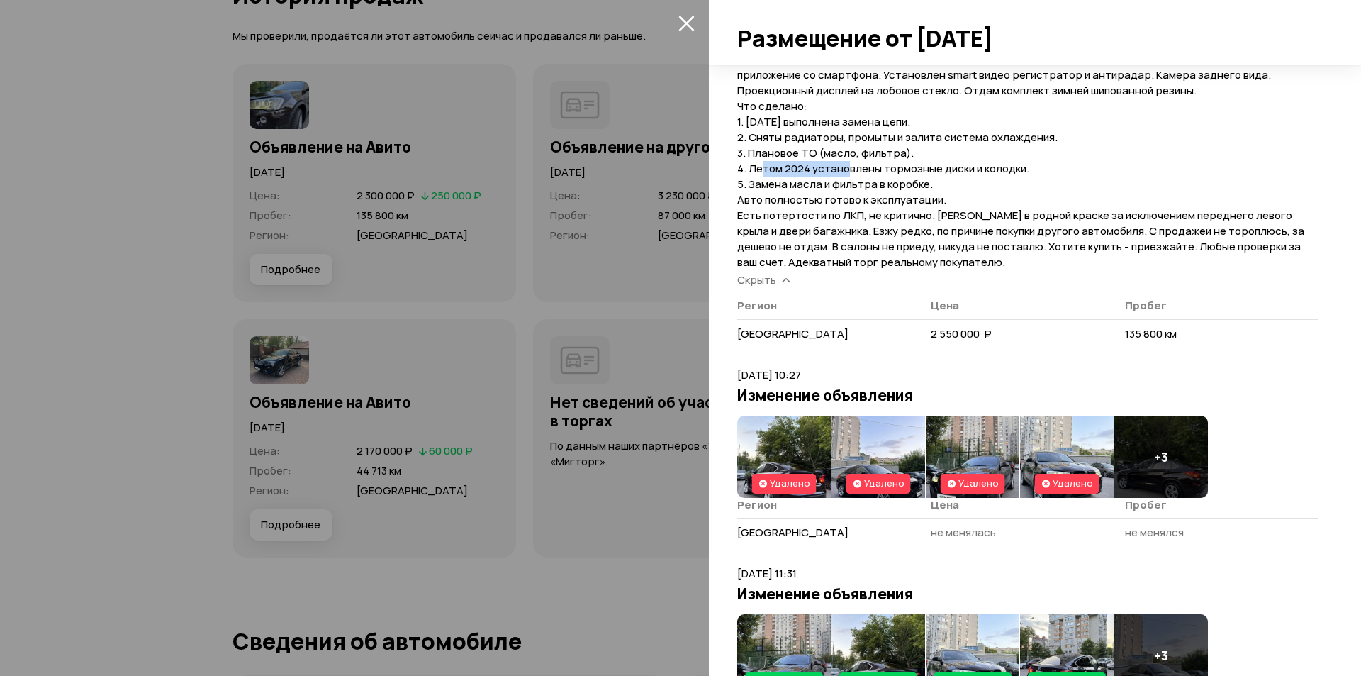
scroll to position [284, 0]
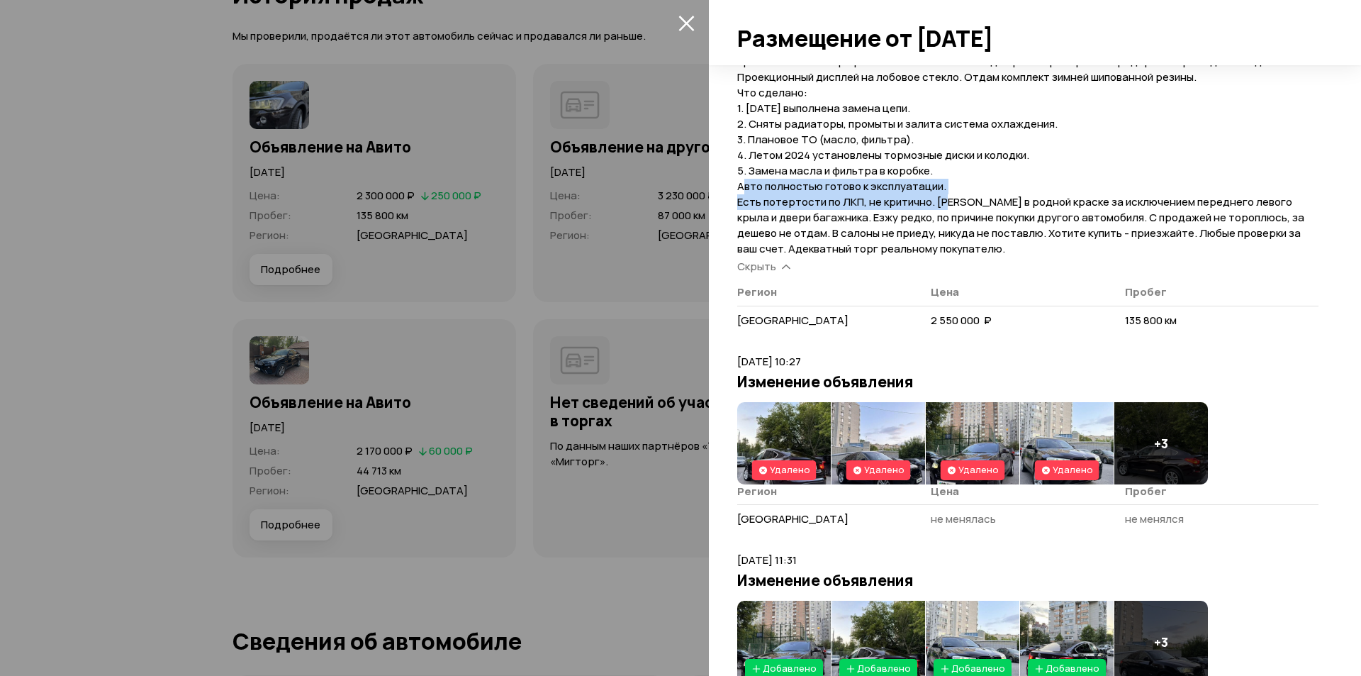
drag, startPoint x: 747, startPoint y: 189, endPoint x: 886, endPoint y: 208, distance: 141.0
click at [944, 203] on span "Продам свой автомобиль BMW X4 в коричневом цвете, 2015 года выпуска, с родным п…" at bounding box center [1020, 123] width 567 height 264
drag, startPoint x: 759, startPoint y: 212, endPoint x: 784, endPoint y: 214, distance: 24.9
click at [781, 214] on span "Продам свой автомобиль BMW X4 в коричневом цвете, 2015 года выпуска, с родным п…" at bounding box center [1020, 123] width 567 height 264
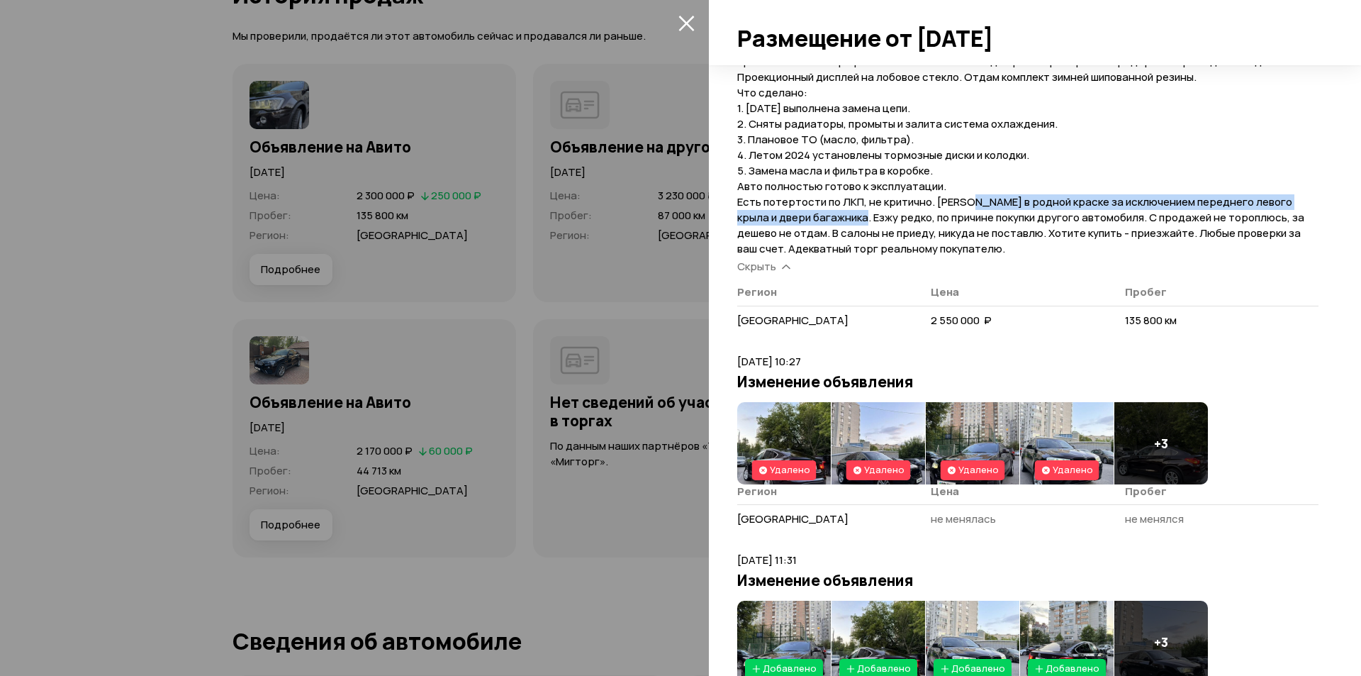
drag, startPoint x: 993, startPoint y: 198, endPoint x: 833, endPoint y: 223, distance: 161.5
click at [833, 223] on span "Продам свой автомобиль BMW X4 в коричневом цвете, 2015 года выпуска, с родным п…" at bounding box center [1020, 123] width 567 height 264
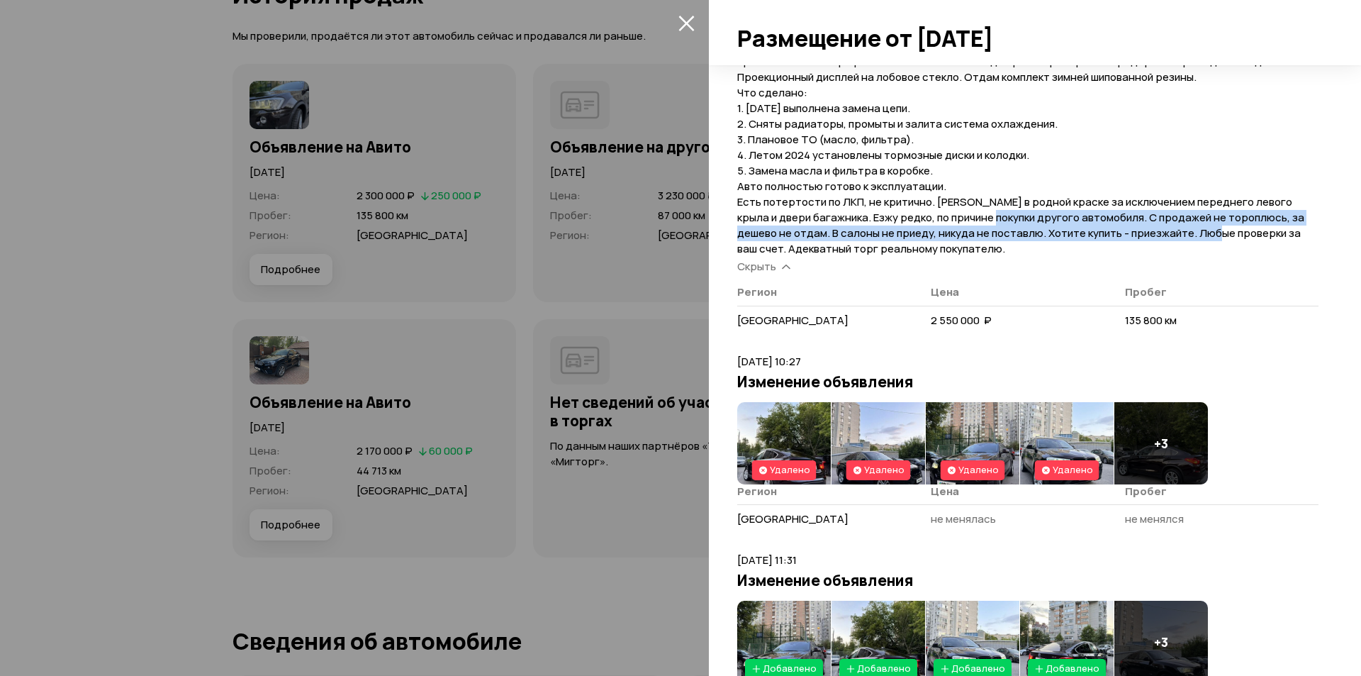
drag, startPoint x: 965, startPoint y: 218, endPoint x: 1295, endPoint y: 260, distance: 333.1
click at [1226, 233] on span "Продам свой автомобиль BMW X4 в коричневом цвете, 2015 года выпуска, с родным п…" at bounding box center [1020, 123] width 567 height 264
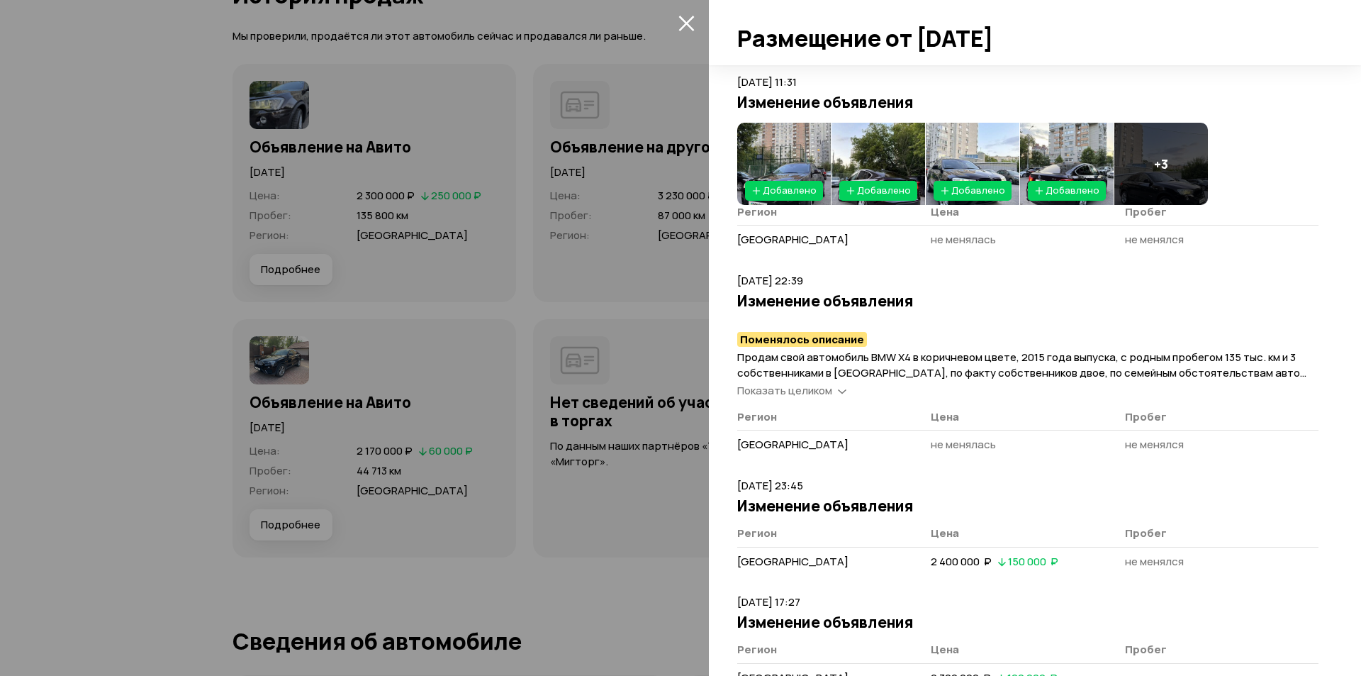
scroll to position [737, 0]
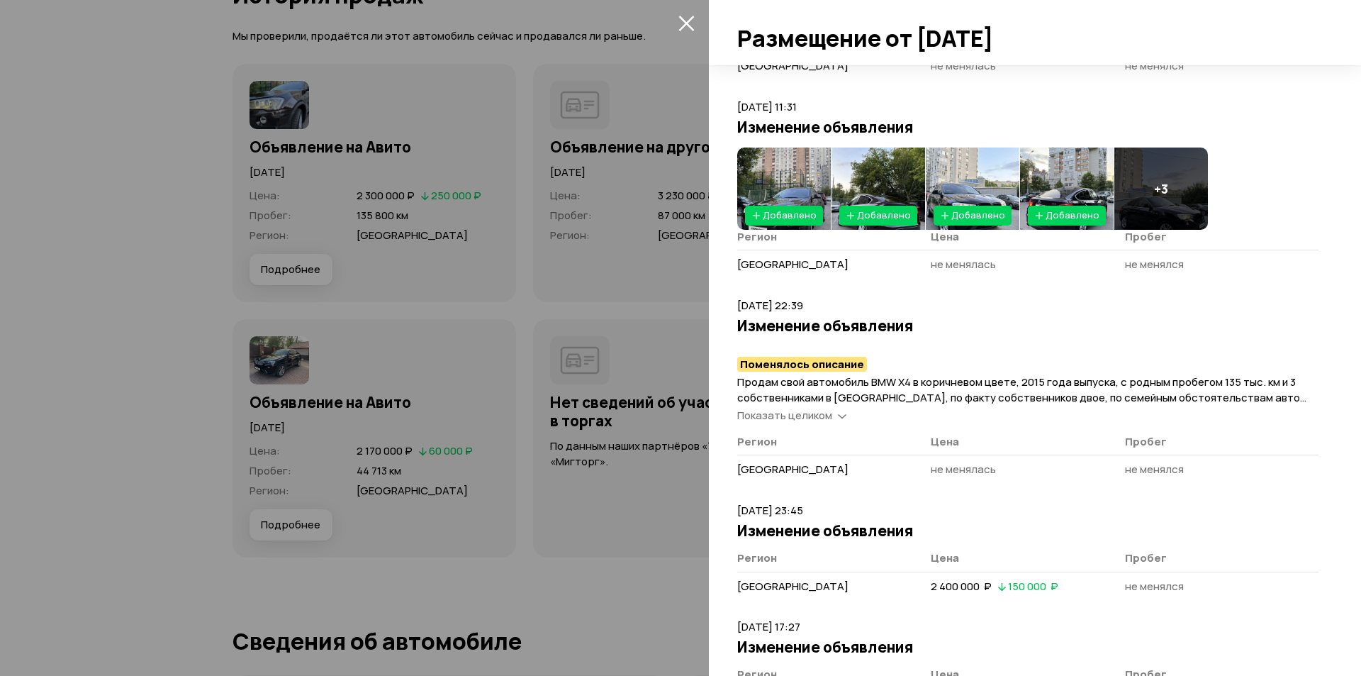
click at [683, 15] on icon "закрыть" at bounding box center [686, 23] width 16 height 16
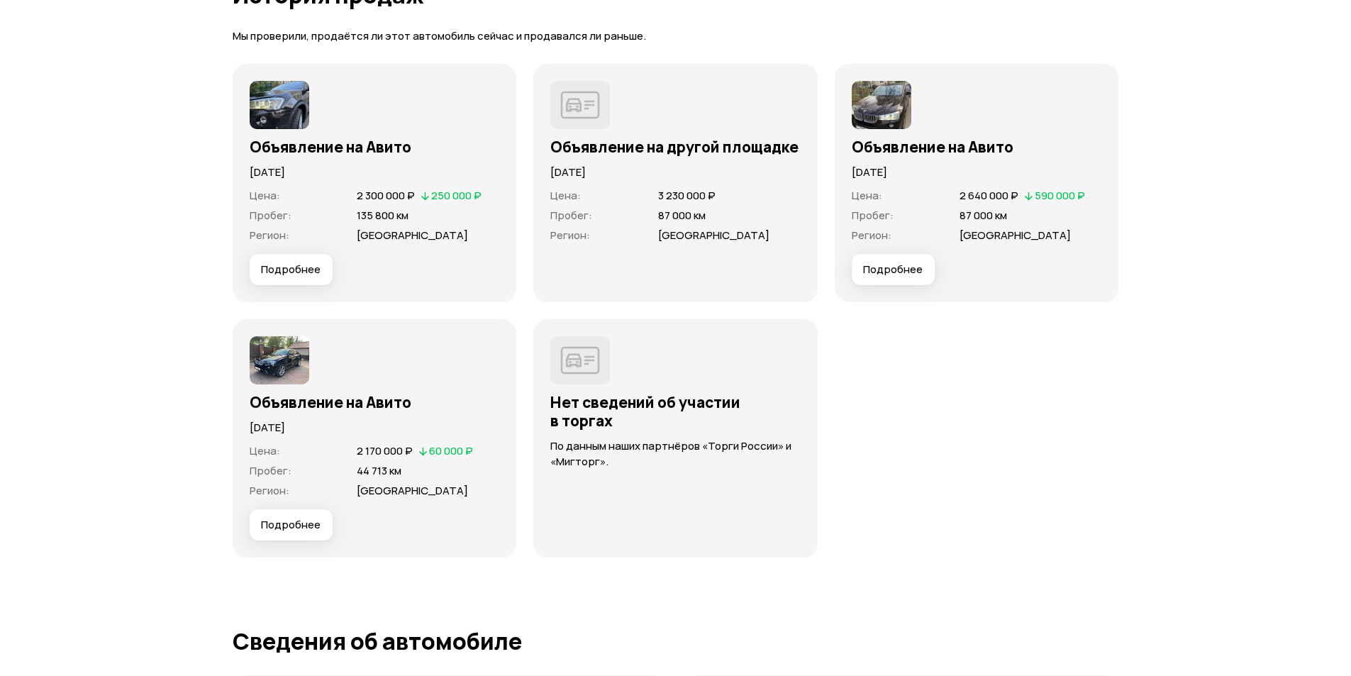
click at [901, 271] on span "Подробнее" at bounding box center [893, 269] width 60 height 14
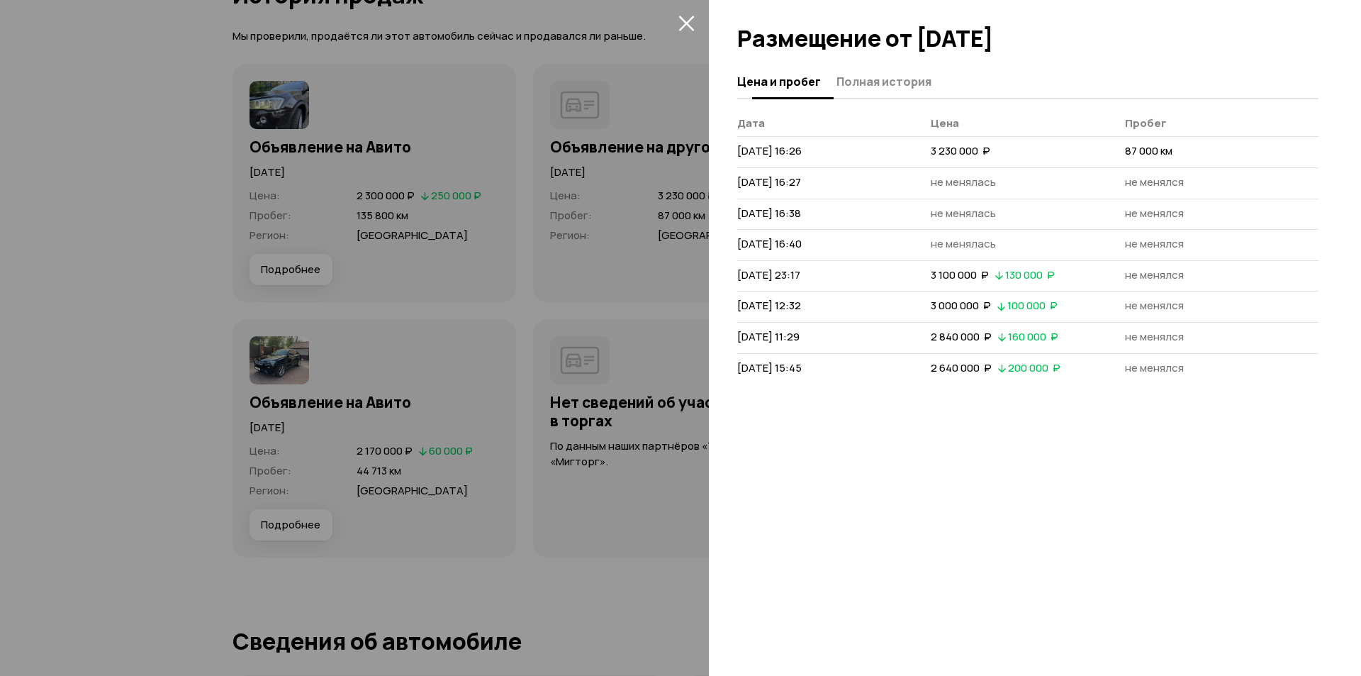
click at [902, 85] on span "Полная история" at bounding box center [884, 81] width 95 height 14
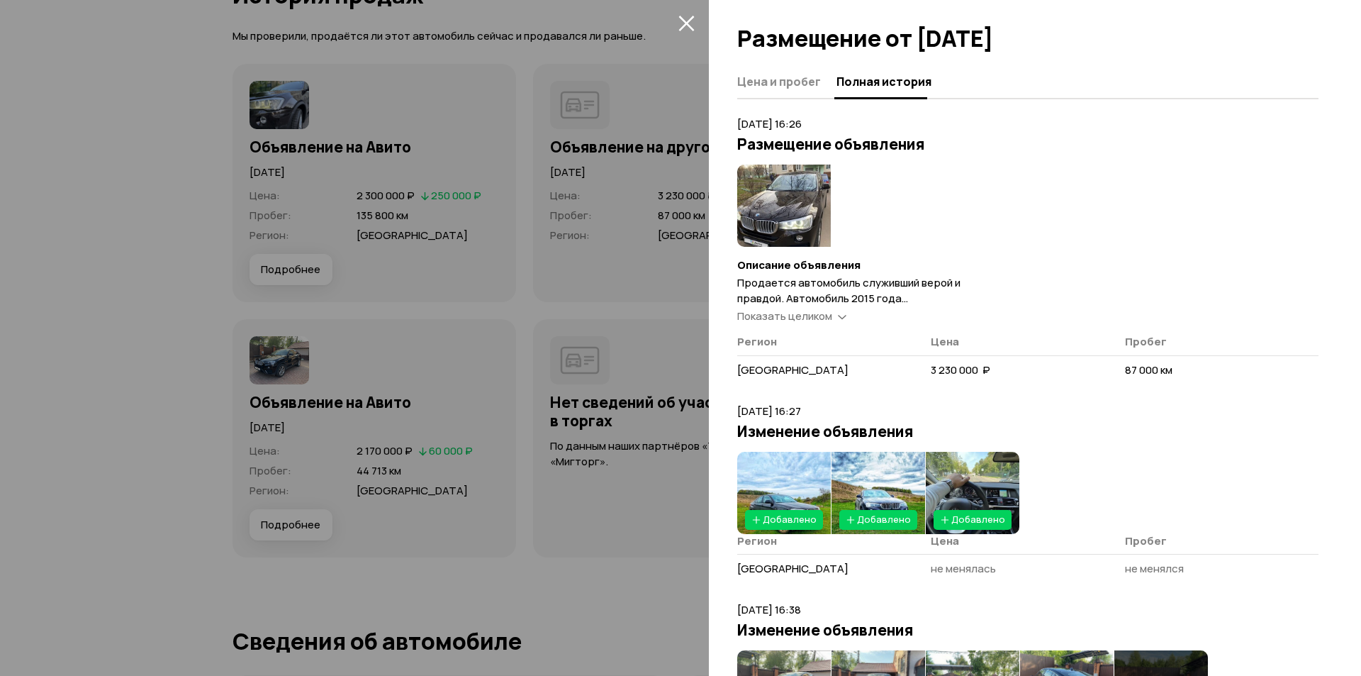
click at [807, 312] on span "Показать целиком" at bounding box center [784, 315] width 95 height 15
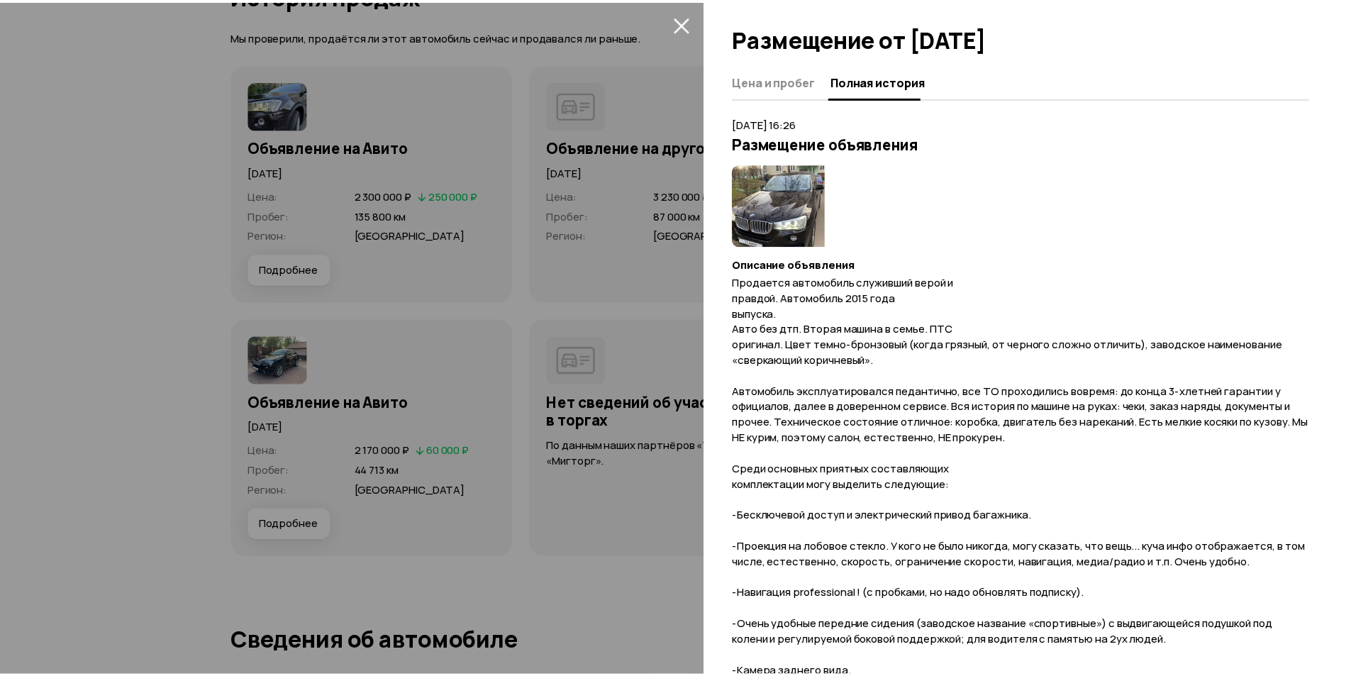
scroll to position [0, 0]
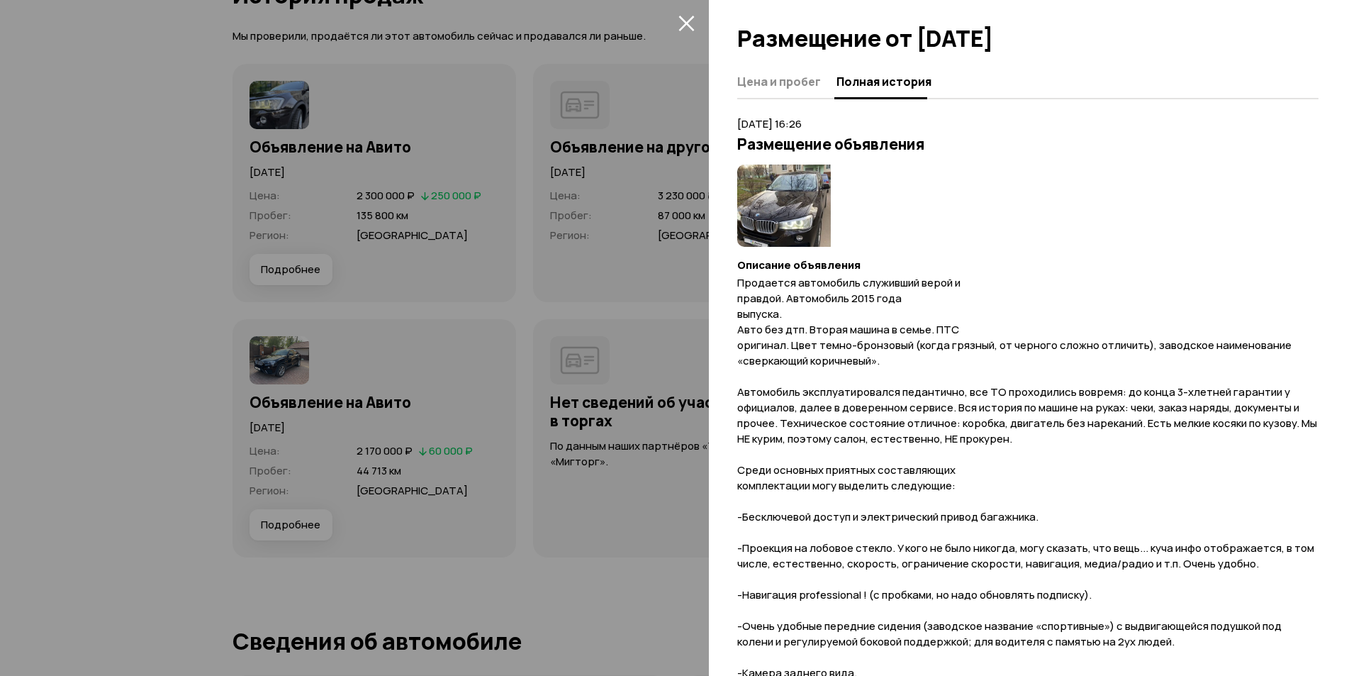
click at [243, 162] on div at bounding box center [680, 338] width 1361 height 676
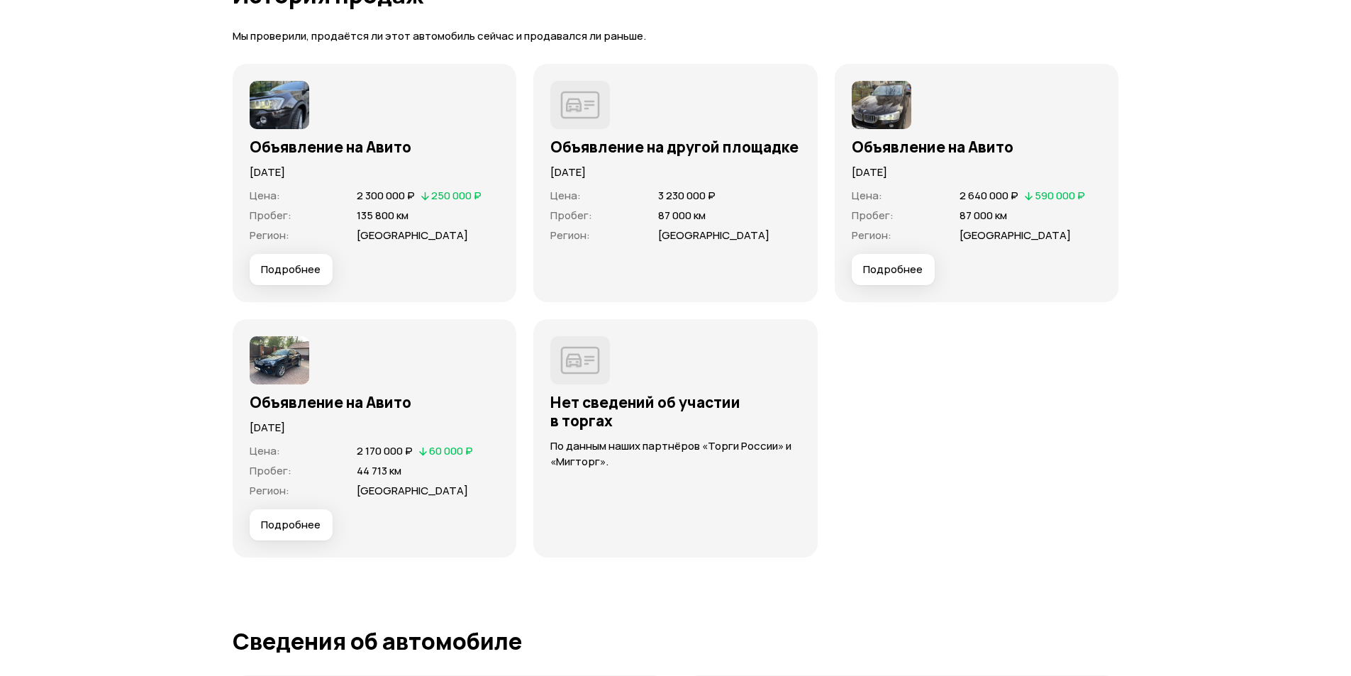
click at [293, 265] on span "Подробнее" at bounding box center [291, 269] width 60 height 14
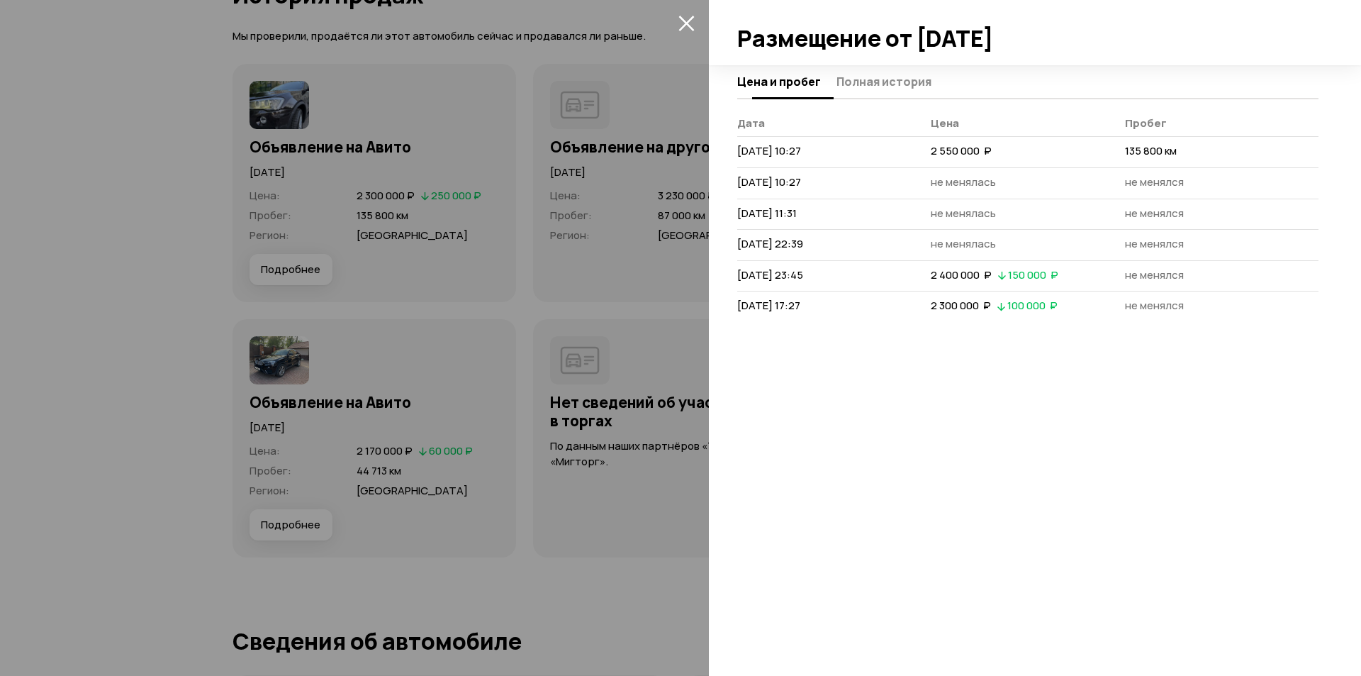
click at [889, 71] on button "Полная история" at bounding box center [881, 81] width 99 height 28
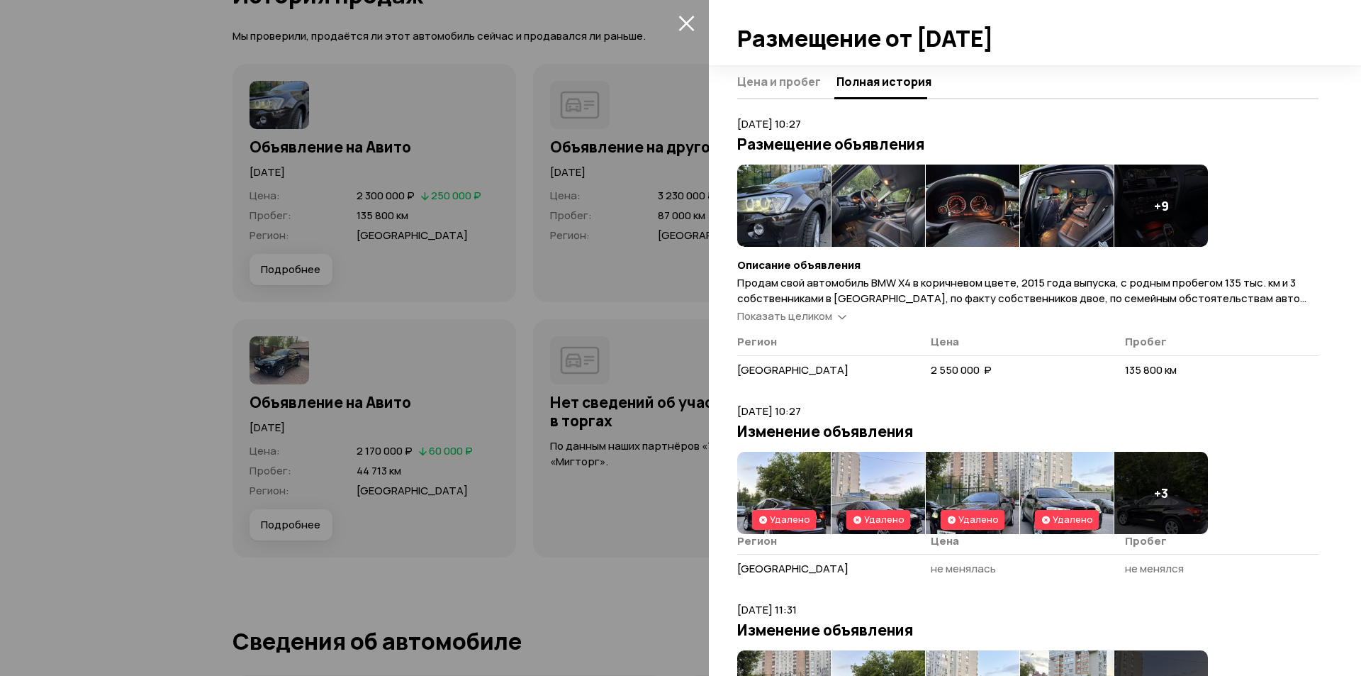
click at [803, 313] on span "Показать целиком" at bounding box center [784, 315] width 95 height 15
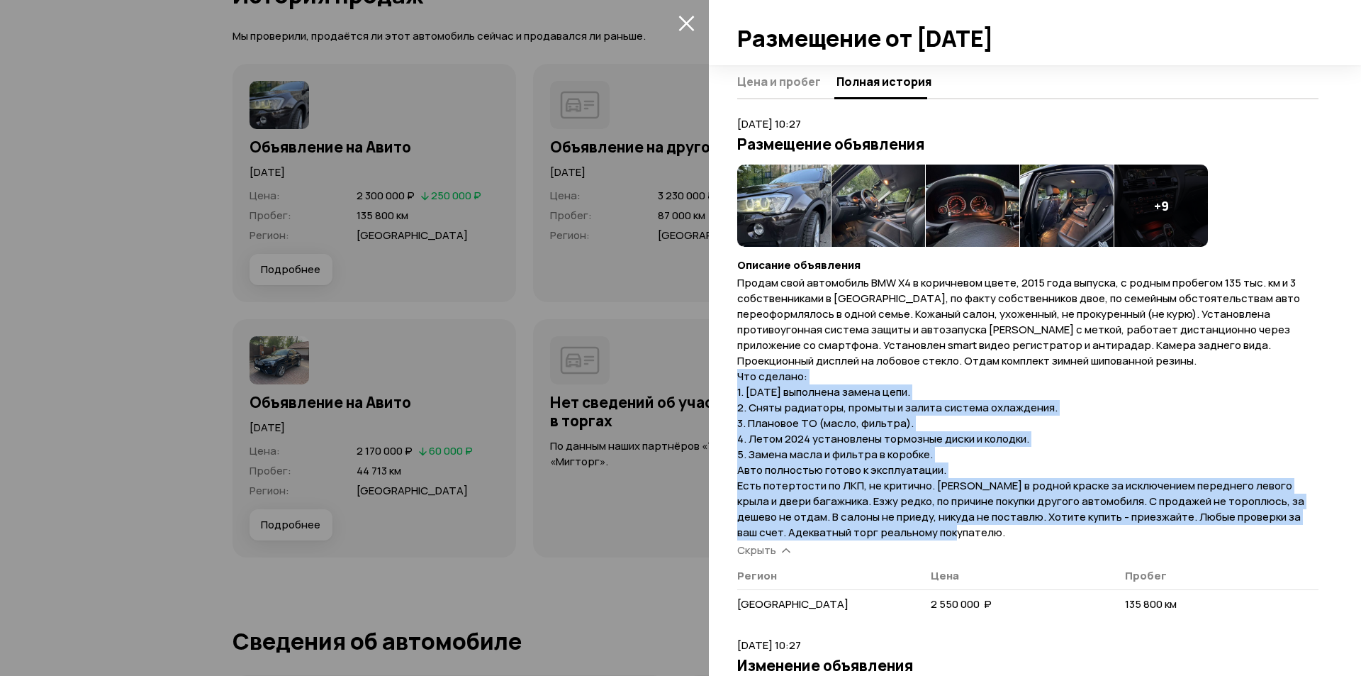
drag, startPoint x: 732, startPoint y: 371, endPoint x: 982, endPoint y: 529, distance: 296.0
click at [987, 532] on div "Цена и пробег Полная история 13 августа 2025 г. 10:27 Размещение объявления + 9…" at bounding box center [1035, 370] width 652 height 610
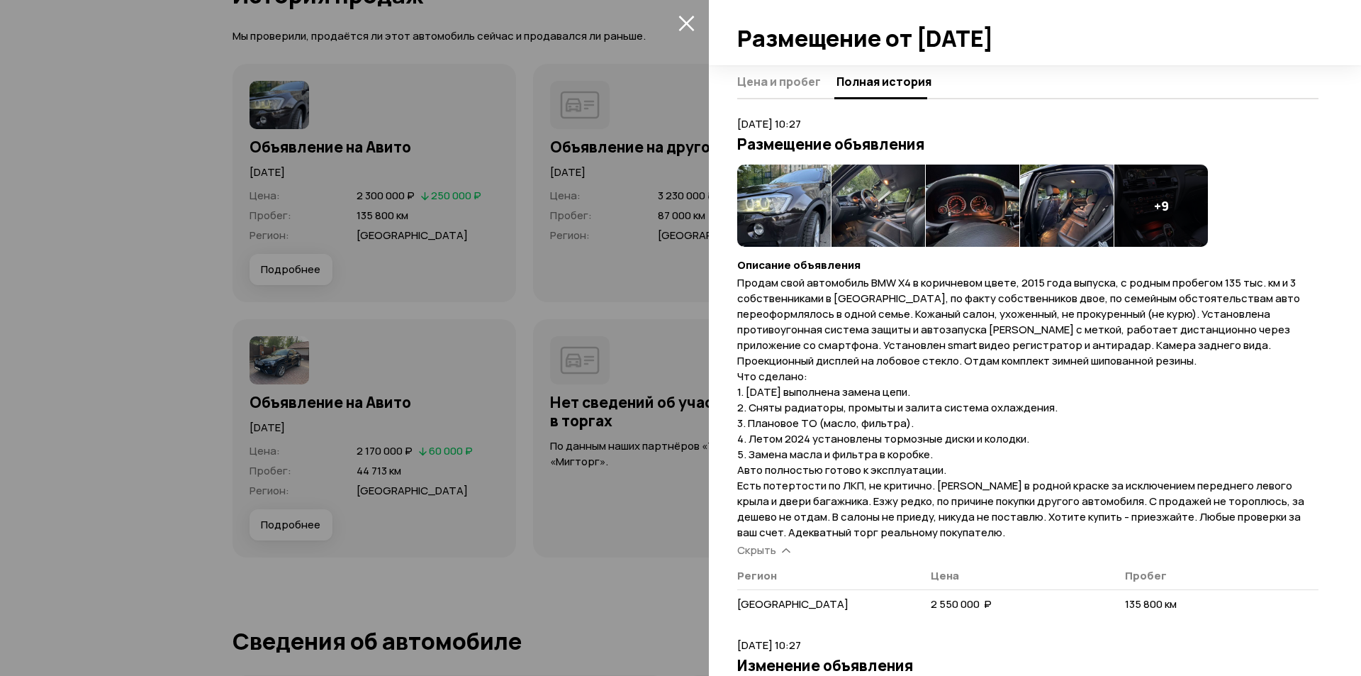
click at [1004, 351] on span "Продам свой автомобиль BMW X4 в коричневом цвете, 2015 года выпуска, с родным п…" at bounding box center [1020, 407] width 567 height 264
click at [817, 184] on img at bounding box center [784, 205] width 94 height 82
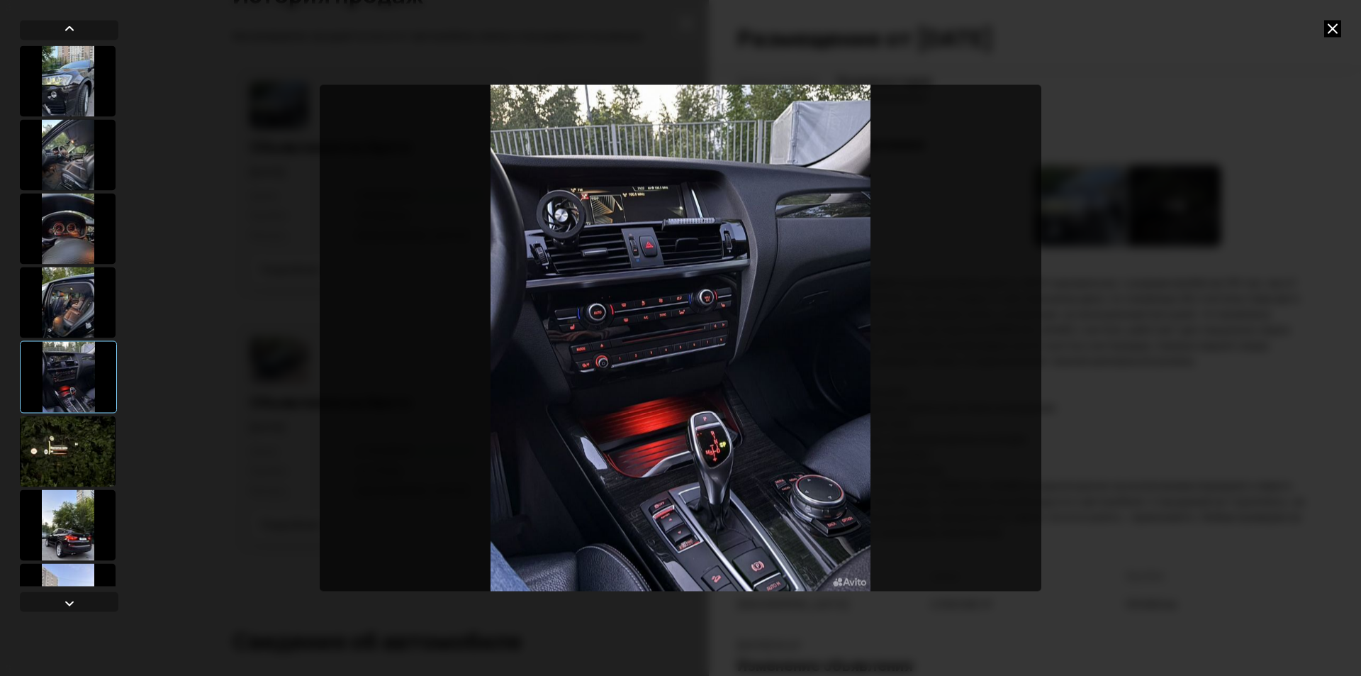
click at [1327, 22] on icon at bounding box center [1332, 28] width 17 height 17
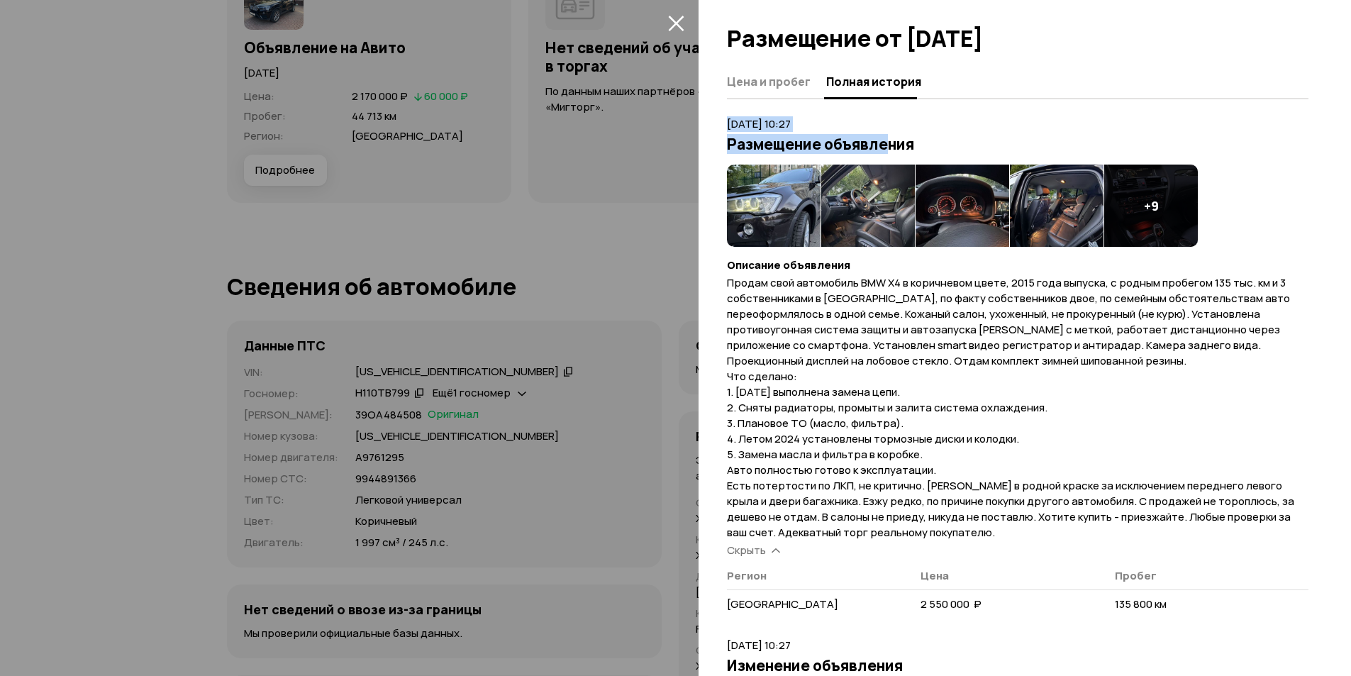
drag, startPoint x: 722, startPoint y: 124, endPoint x: 888, endPoint y: 135, distance: 166.2
click at [888, 134] on div "Цена и пробег Полная история 13 августа 2025 г. 10:27 Размещение объявления + 9…" at bounding box center [1024, 370] width 652 height 610
drag, startPoint x: 736, startPoint y: 391, endPoint x: 788, endPoint y: 362, distance: 59.6
click at [793, 386] on span "Продам свой автомобиль BMW X4 в коричневом цвете, 2015 года выпуска, с родным п…" at bounding box center [1010, 407] width 567 height 264
drag, startPoint x: 725, startPoint y: 121, endPoint x: 858, endPoint y: 121, distance: 133.3
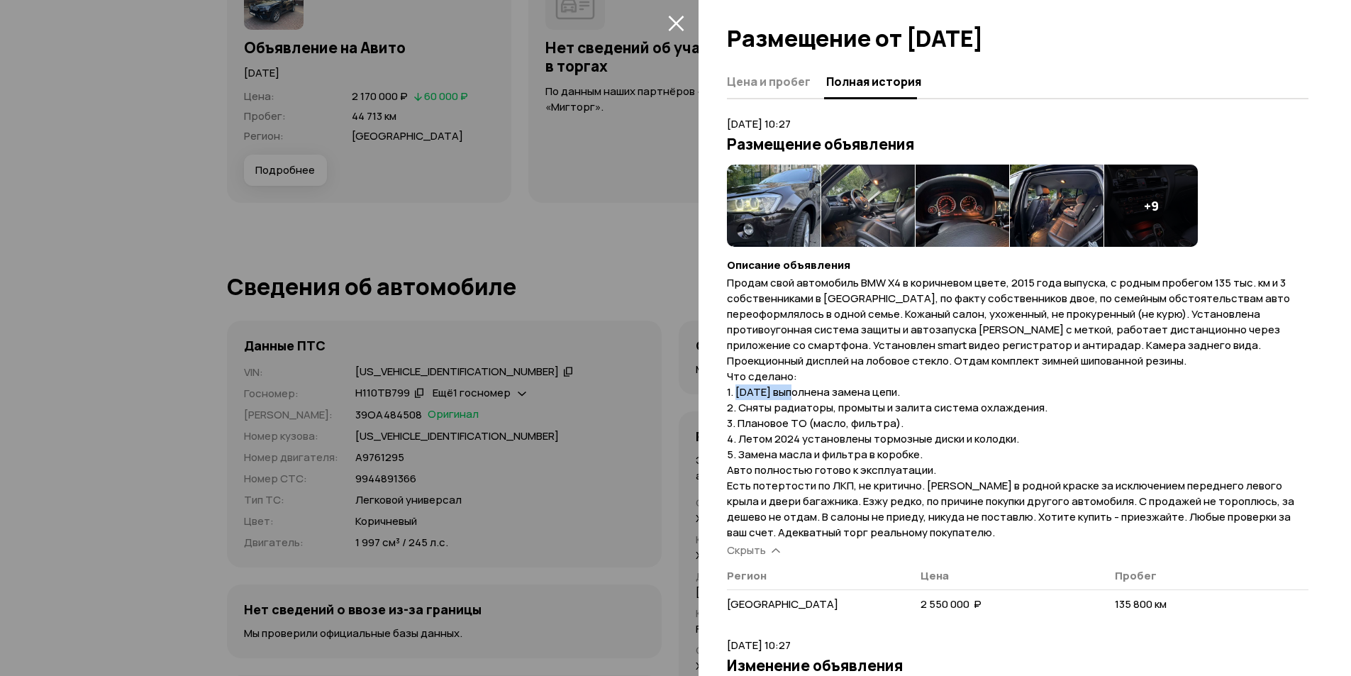
click at [858, 121] on div "Цена и пробег Полная история 13 августа 2025 г. 10:27 Размещение объявления + 9…" at bounding box center [1024, 370] width 652 height 610
click at [964, 199] on img at bounding box center [962, 205] width 94 height 82
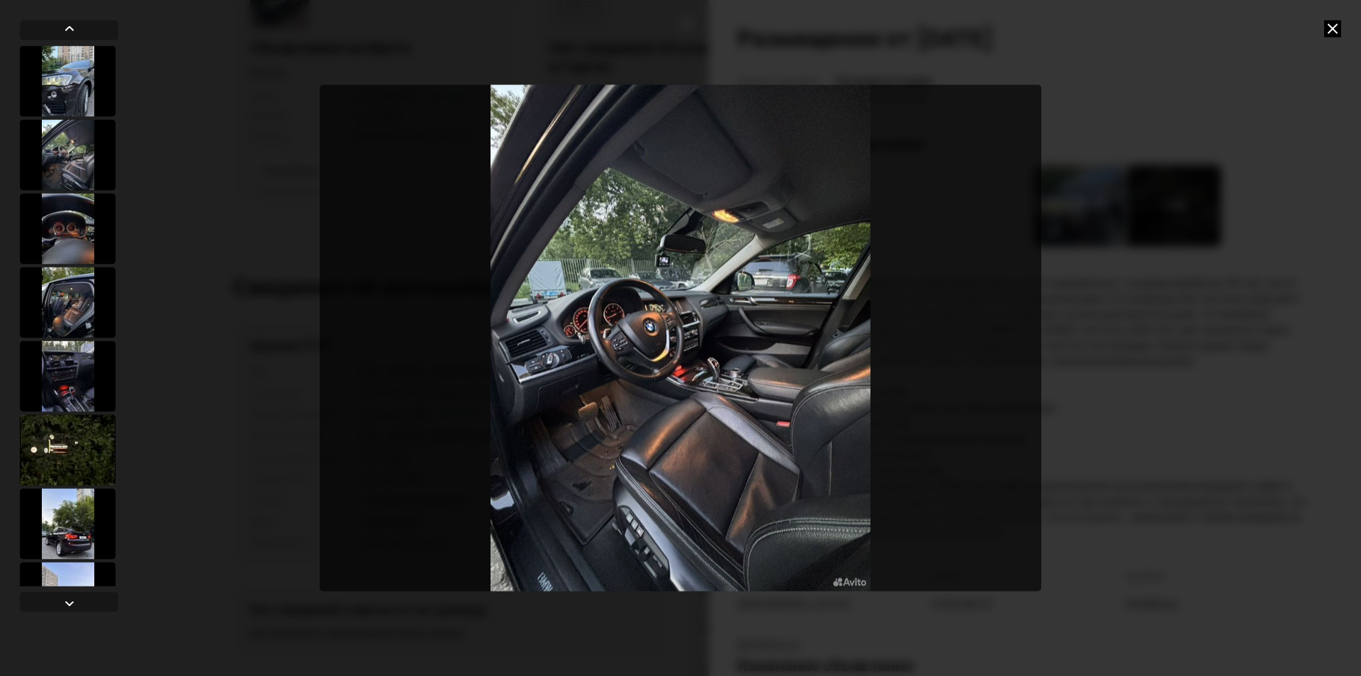
click at [1337, 21] on icon at bounding box center [1332, 28] width 17 height 17
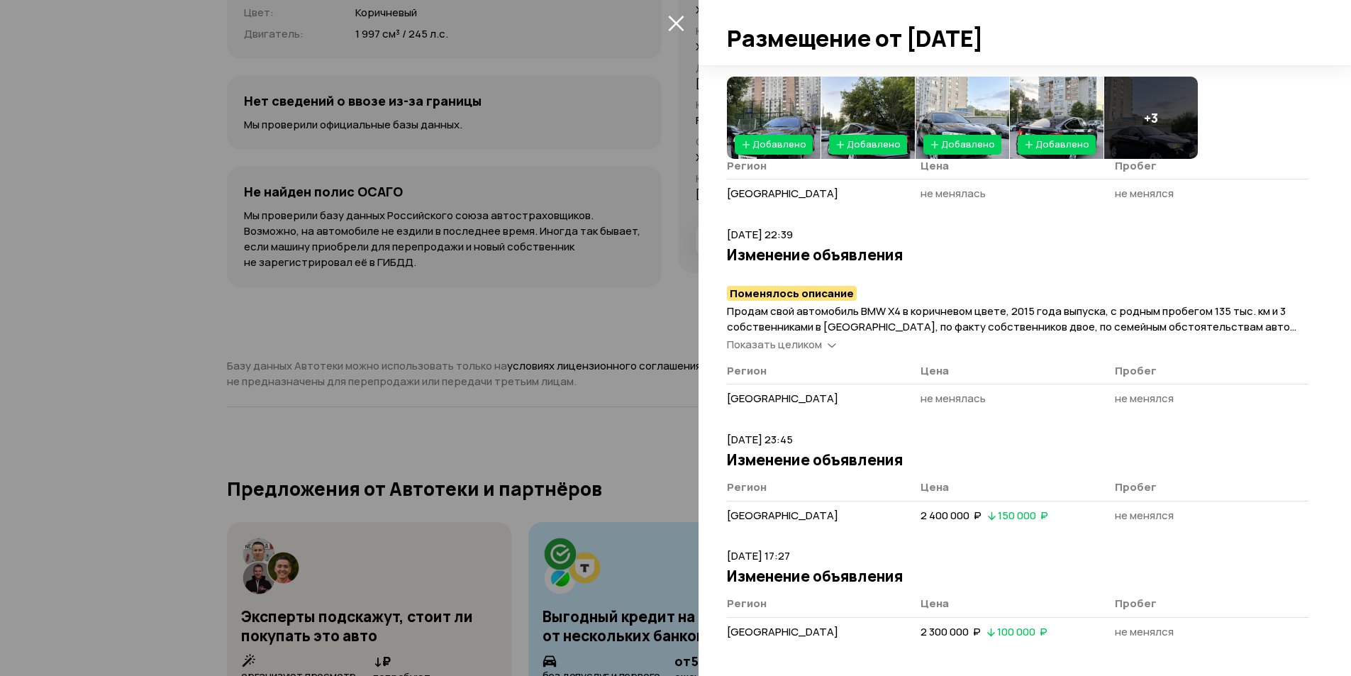
scroll to position [5317, 0]
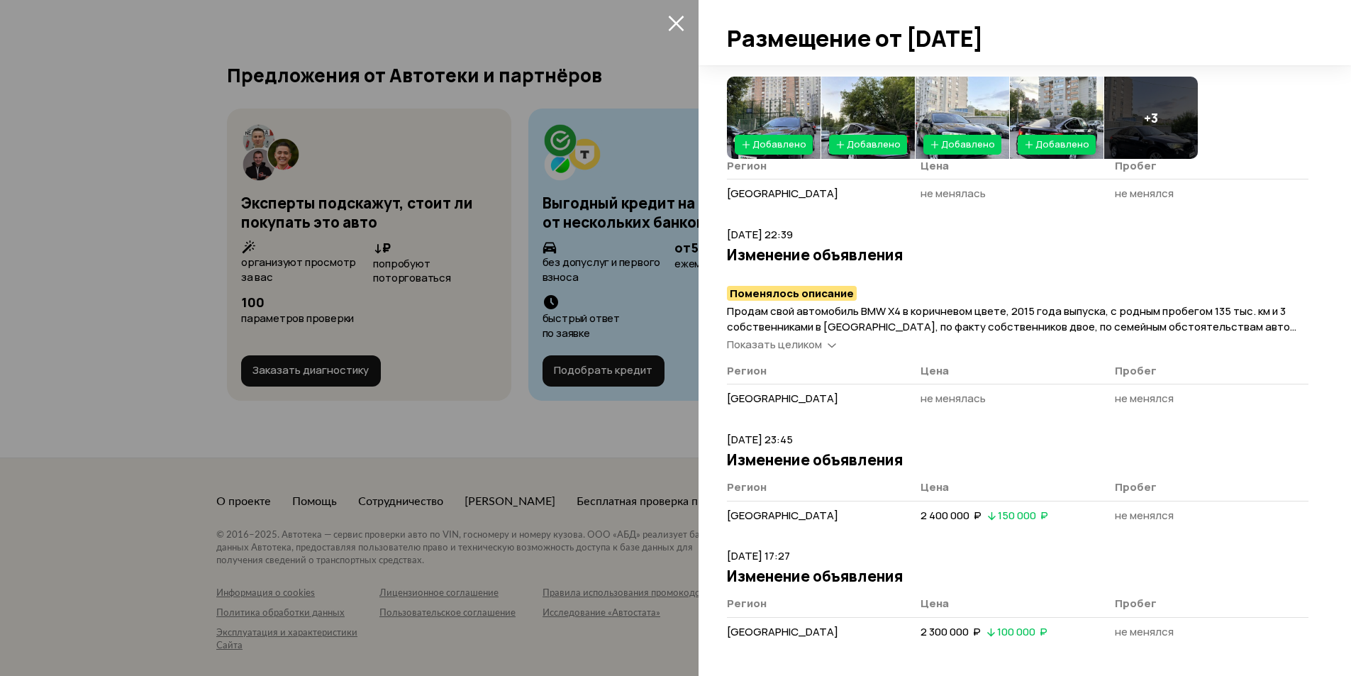
drag, startPoint x: 664, startPoint y: 20, endPoint x: 678, endPoint y: 22, distance: 15.0
click at [680, 22] on icon "закрыть" at bounding box center [676, 23] width 16 height 16
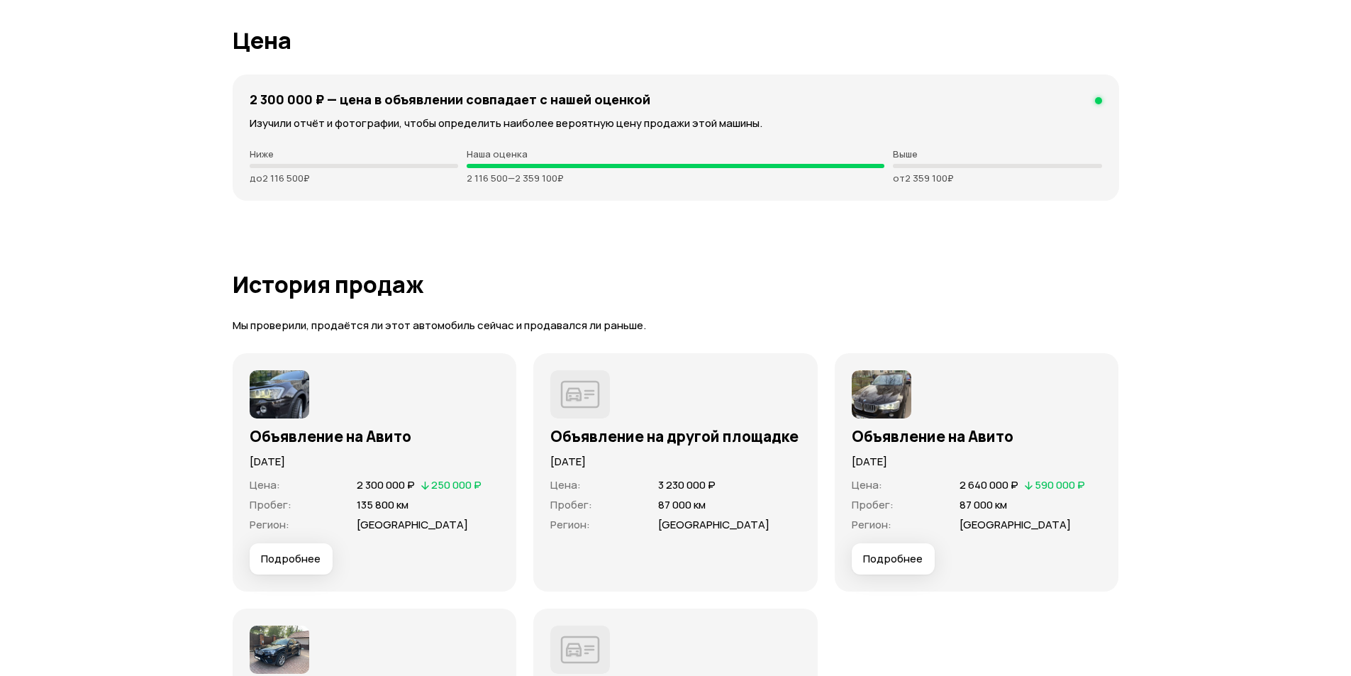
scroll to position [3405, 0]
